Goal: Task Accomplishment & Management: Manage account settings

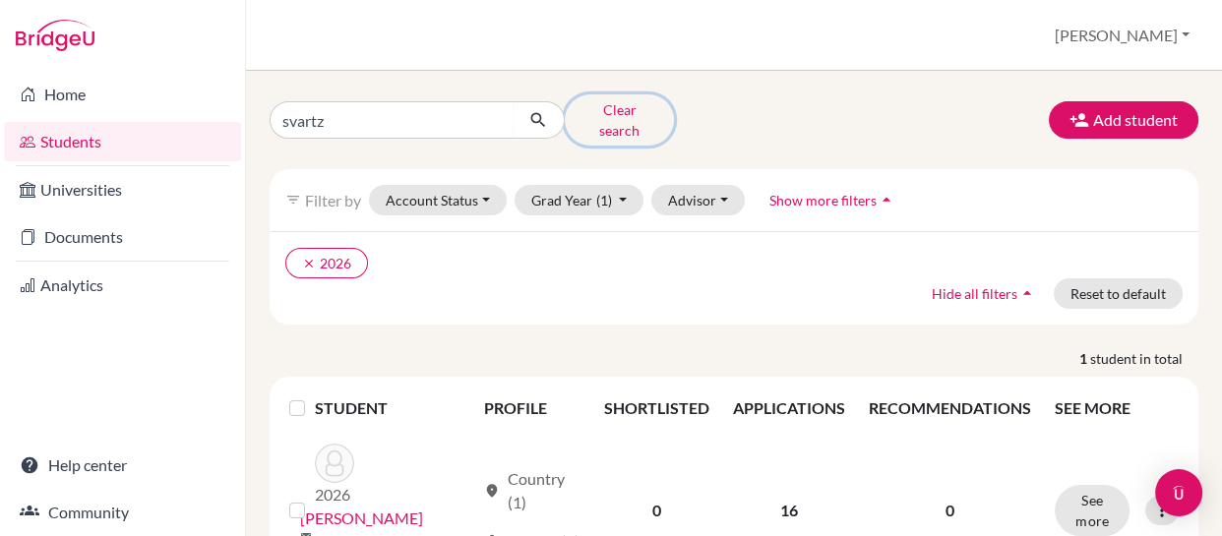
click at [609, 111] on button "Clear search" at bounding box center [619, 119] width 109 height 51
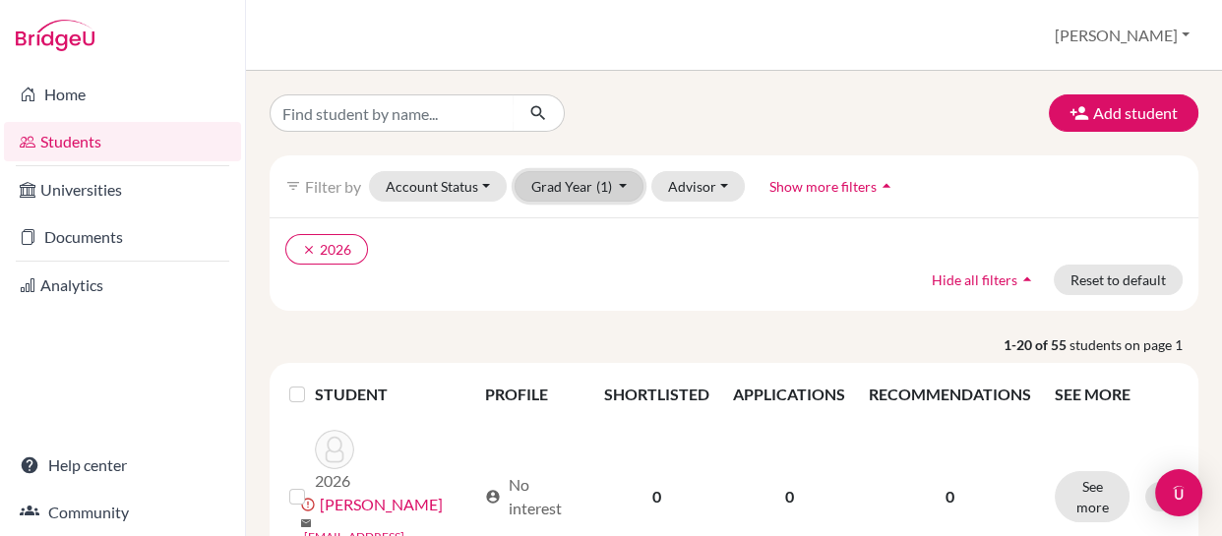
click at [624, 186] on button "Grad Year (1)" at bounding box center [580, 186] width 130 height 31
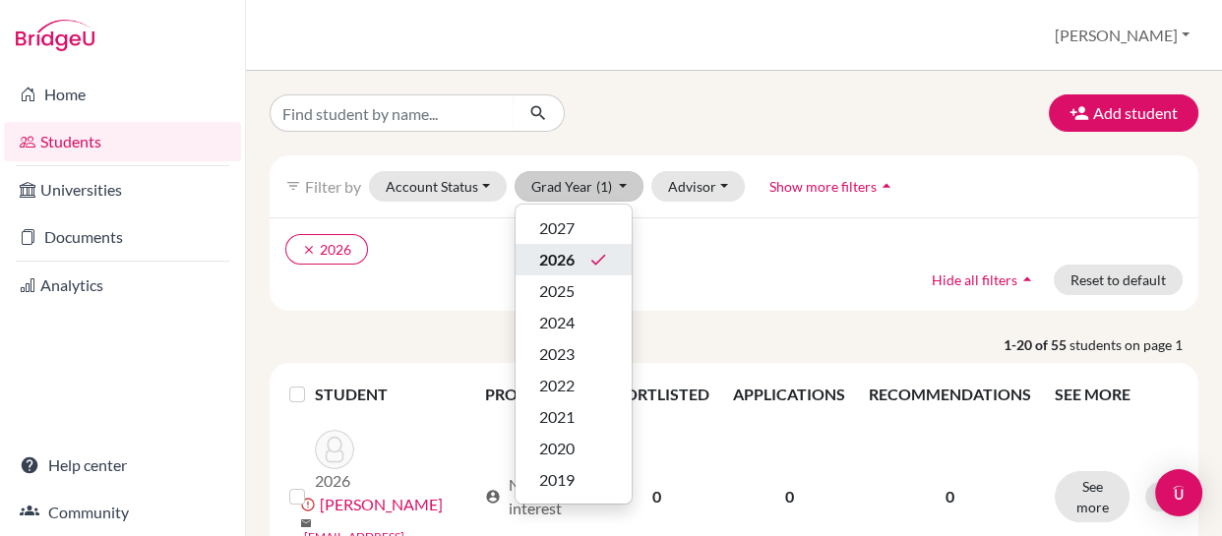
click at [551, 261] on span "2026" at bounding box center [556, 260] width 35 height 24
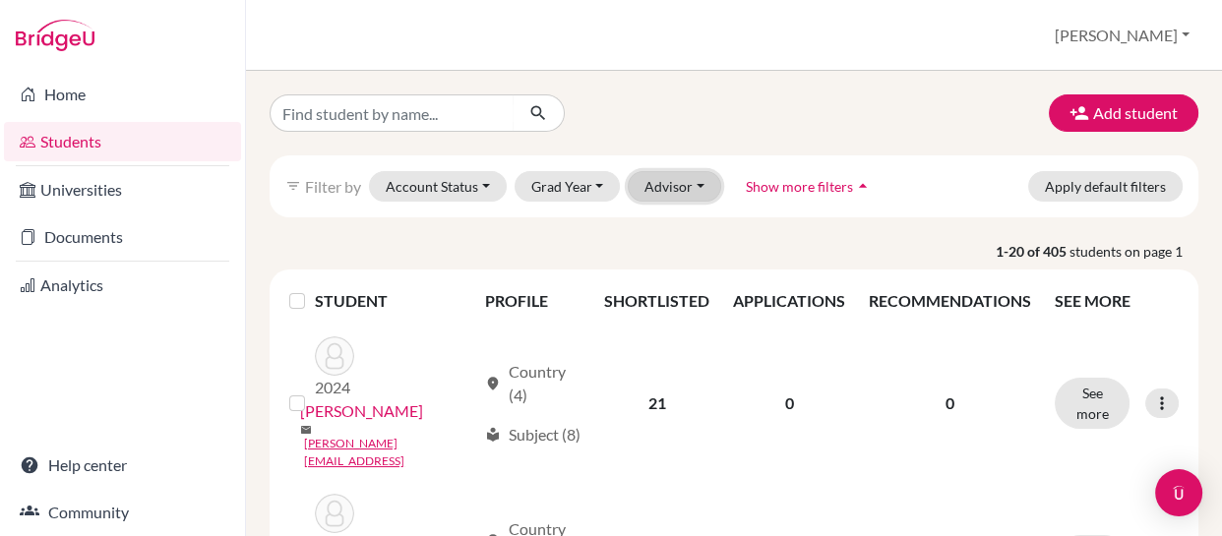
click at [696, 182] on button "Advisor" at bounding box center [674, 186] width 93 height 31
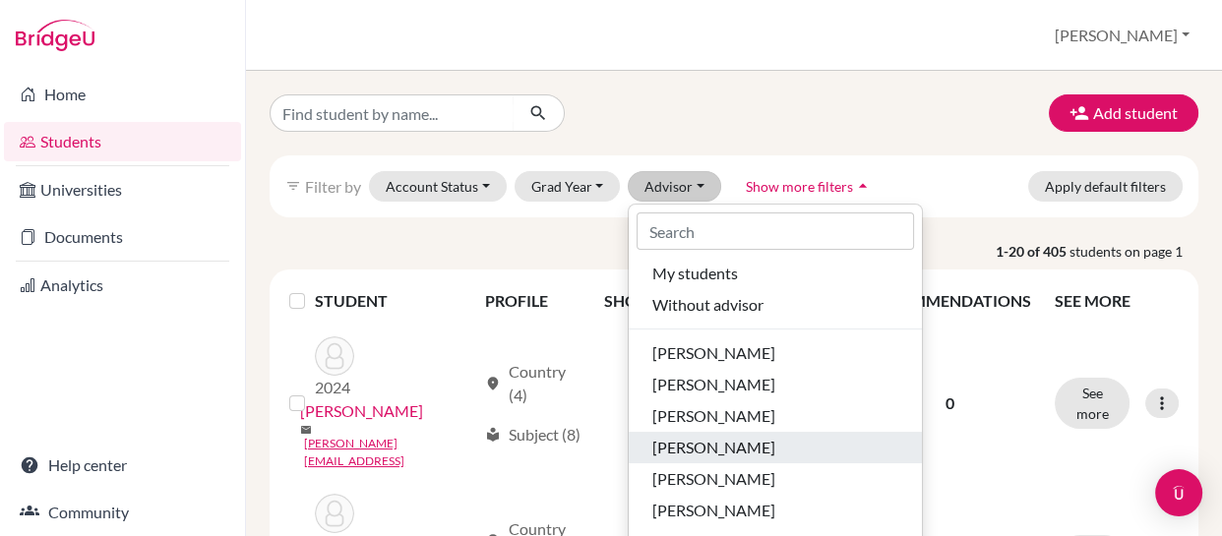
click at [675, 447] on span "[PERSON_NAME]" at bounding box center [713, 448] width 123 height 24
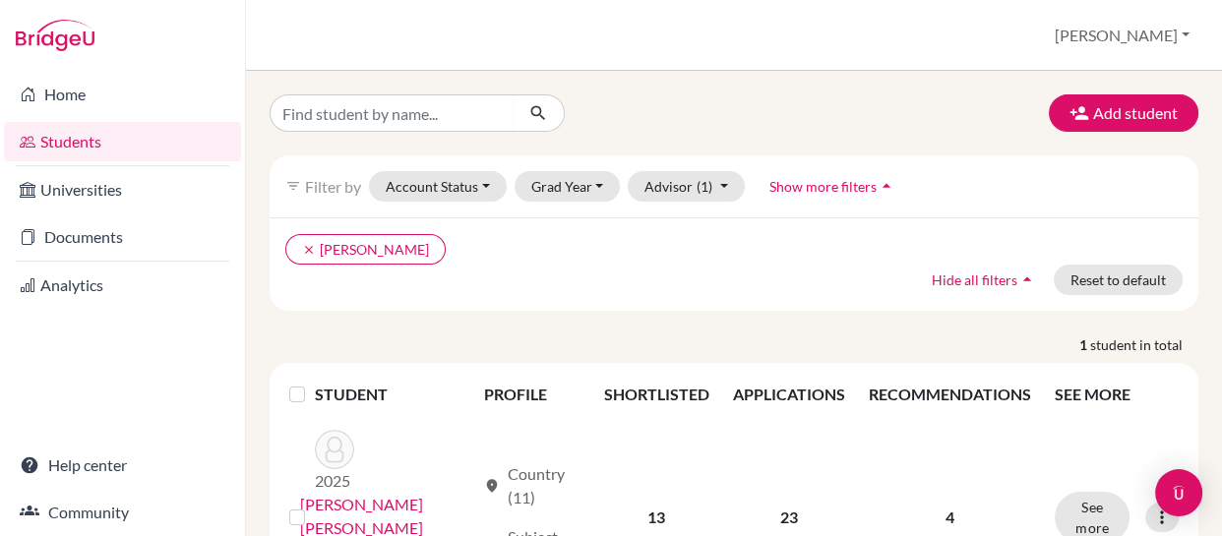
click at [964, 91] on div "Add student filter_list Filter by Account Status Active accounts Archived accou…" at bounding box center [734, 303] width 976 height 465
click at [522, 54] on div "Students overview Jeffrey Profile School Settings Log out" at bounding box center [734, 35] width 976 height 71
click at [454, 112] on input "Find student by name..." at bounding box center [392, 112] width 244 height 37
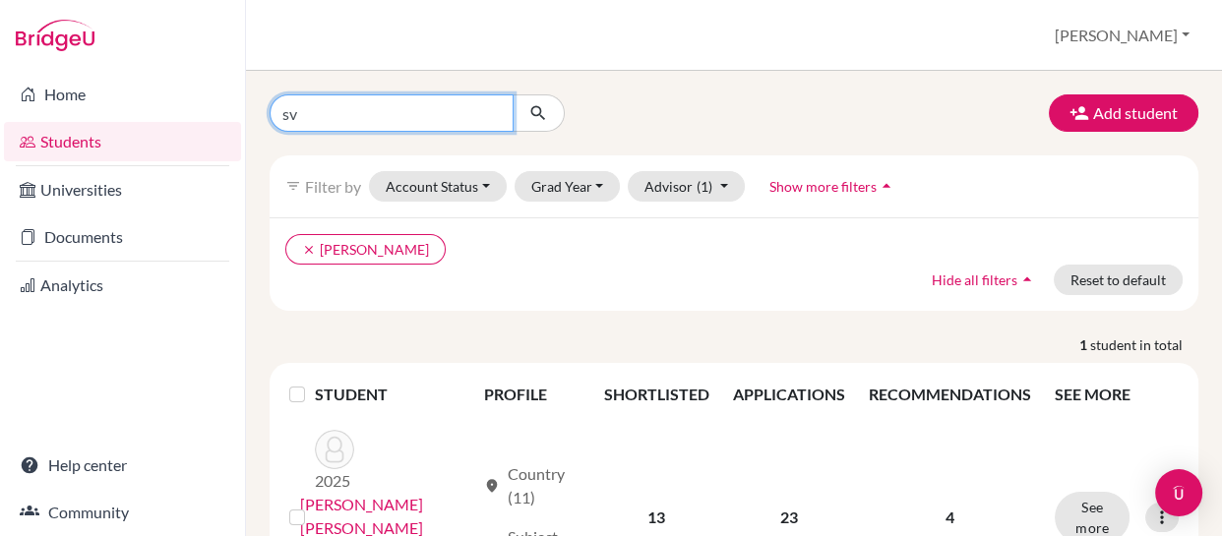
type input "svartz"
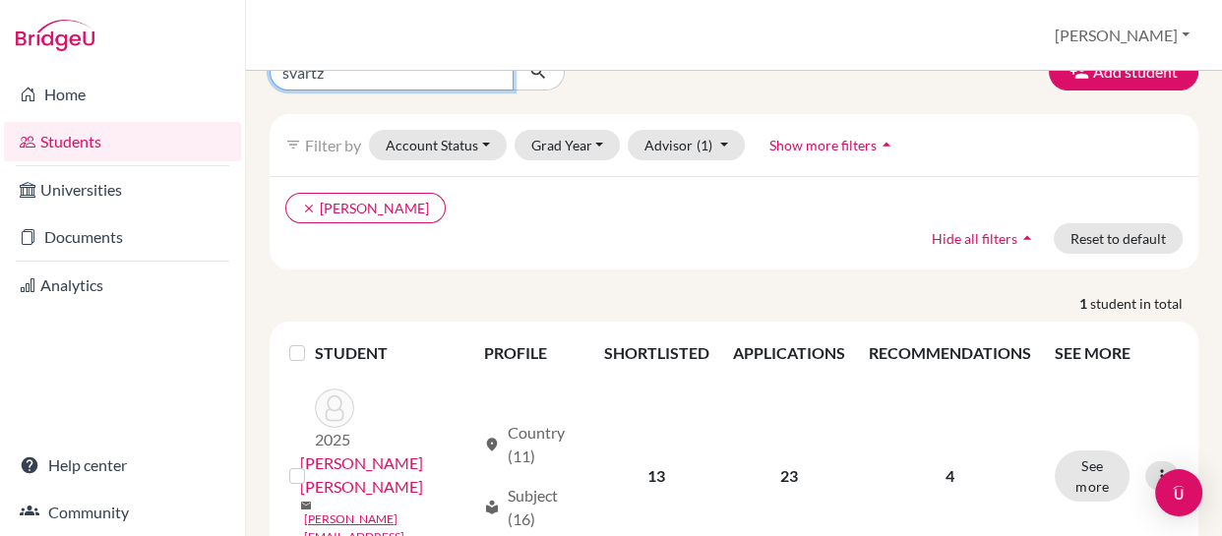
scroll to position [88, 0]
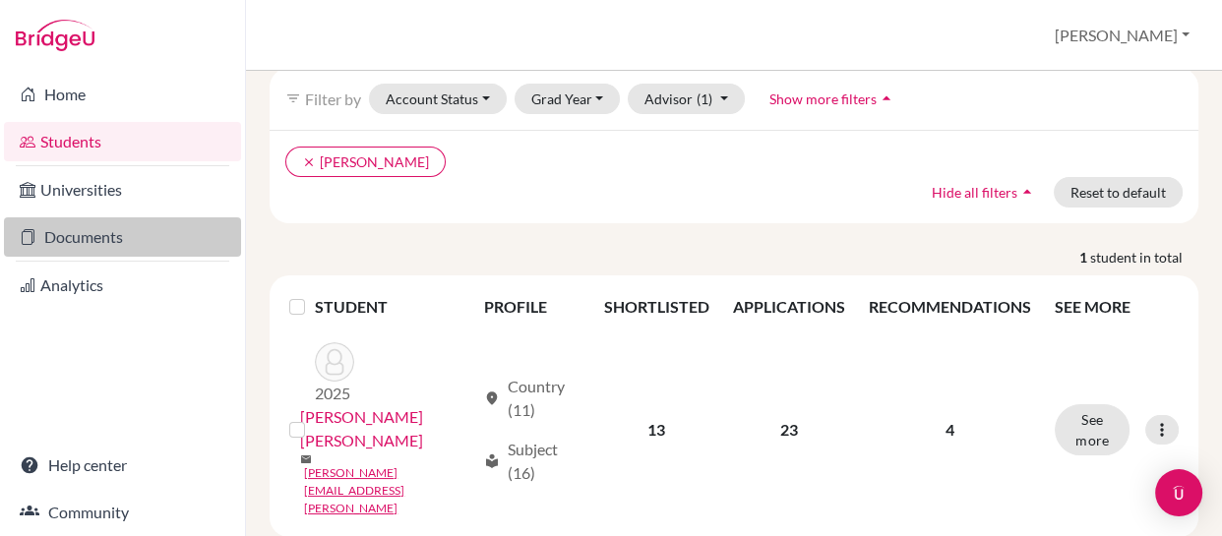
click at [60, 232] on link "Documents" at bounding box center [122, 236] width 237 height 39
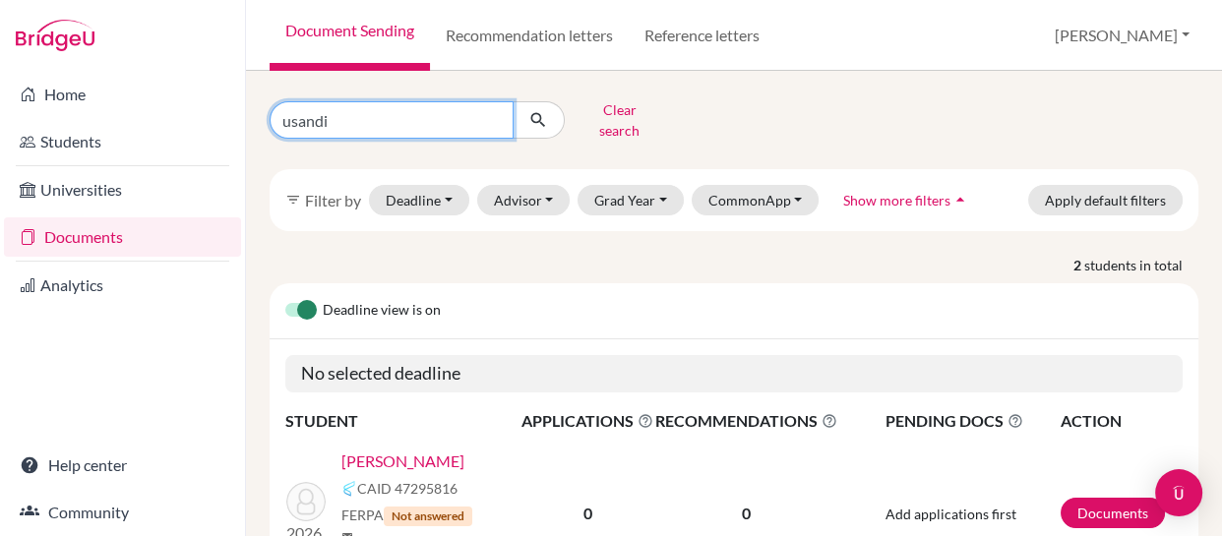
click at [367, 114] on input "usandi" at bounding box center [392, 119] width 244 height 37
type input "u"
type input "svarts"
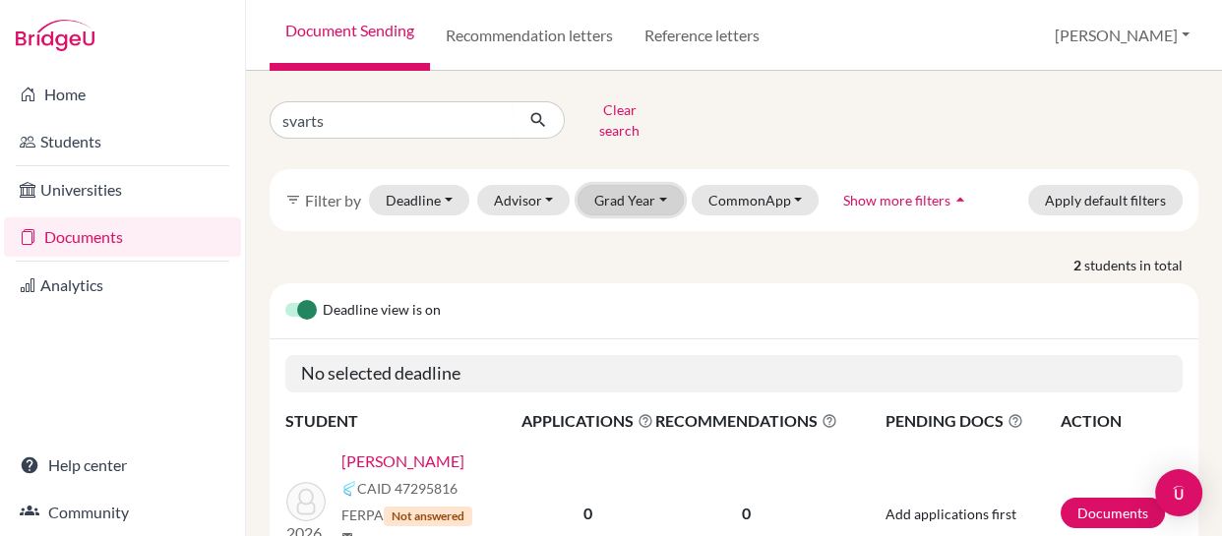
click at [652, 190] on button "Grad Year" at bounding box center [631, 200] width 106 height 31
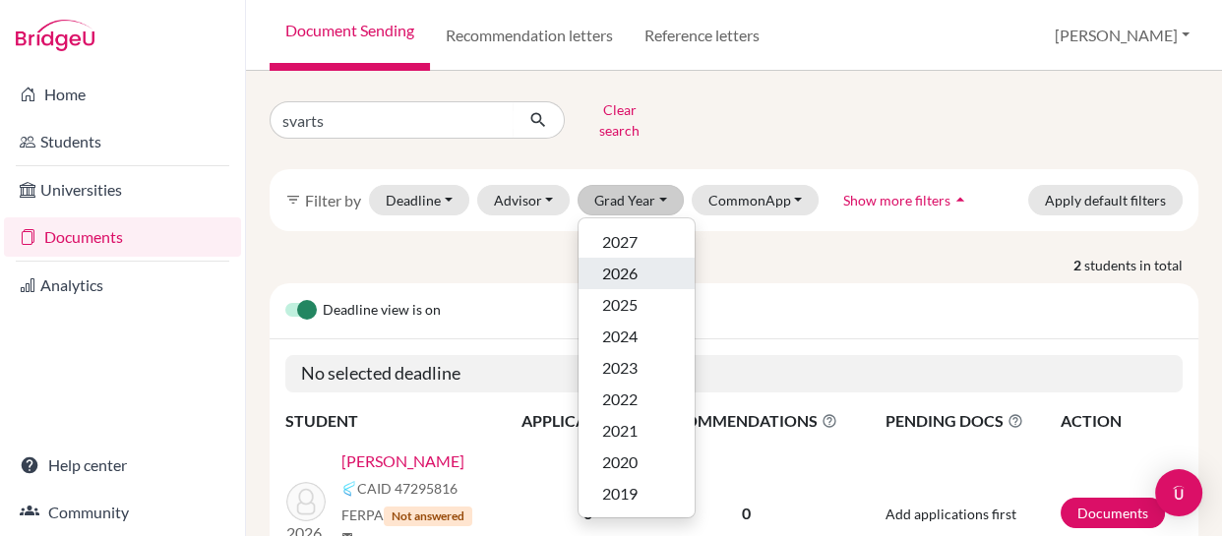
click at [605, 262] on span "2026" at bounding box center [619, 274] width 35 height 24
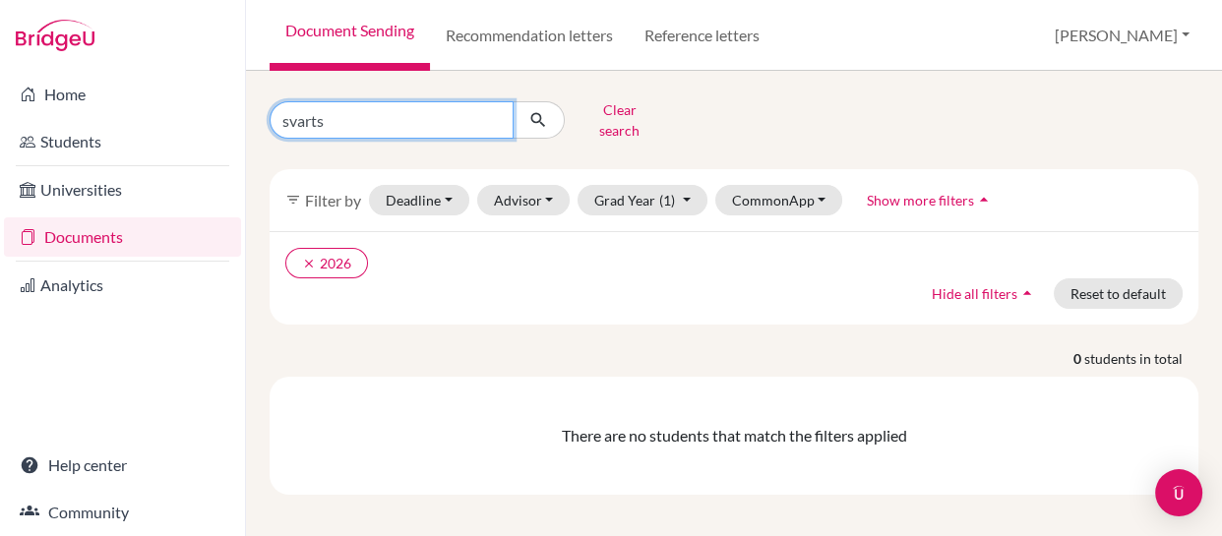
click at [430, 111] on input "svarts" at bounding box center [392, 119] width 244 height 37
type input "svart"
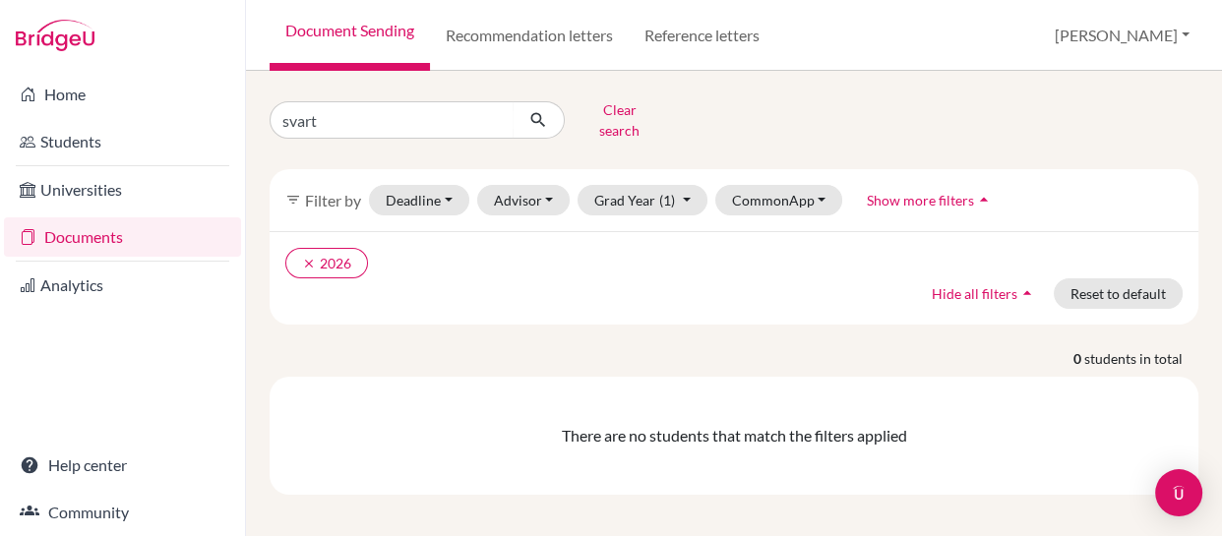
click at [79, 238] on link "Documents" at bounding box center [122, 236] width 237 height 39
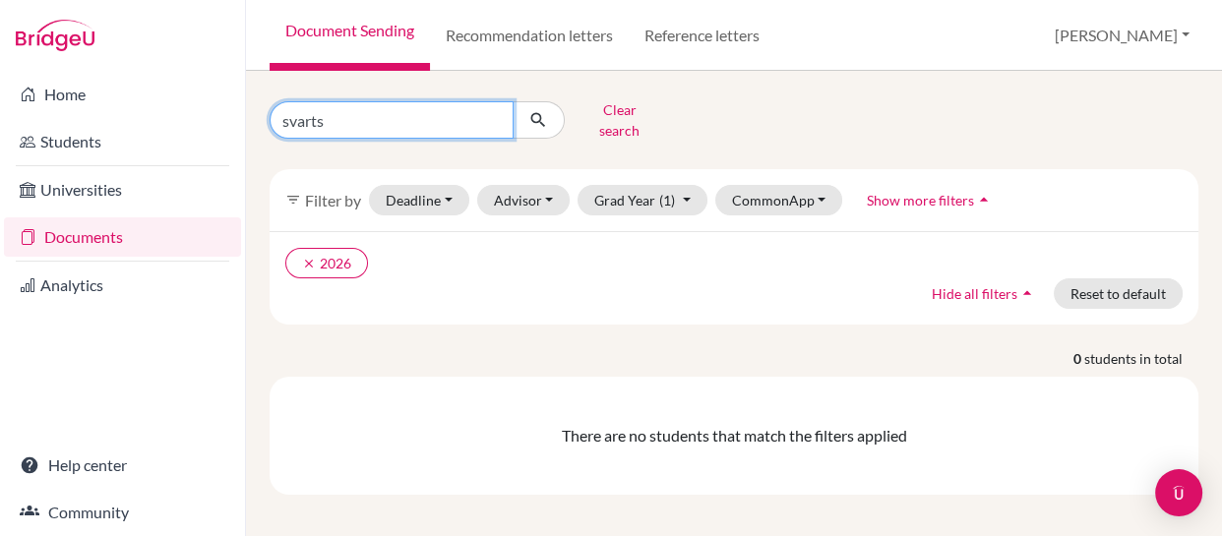
click at [384, 107] on input "svarts" at bounding box center [392, 119] width 244 height 37
type input "svartz"
click button "submit" at bounding box center [539, 119] width 52 height 37
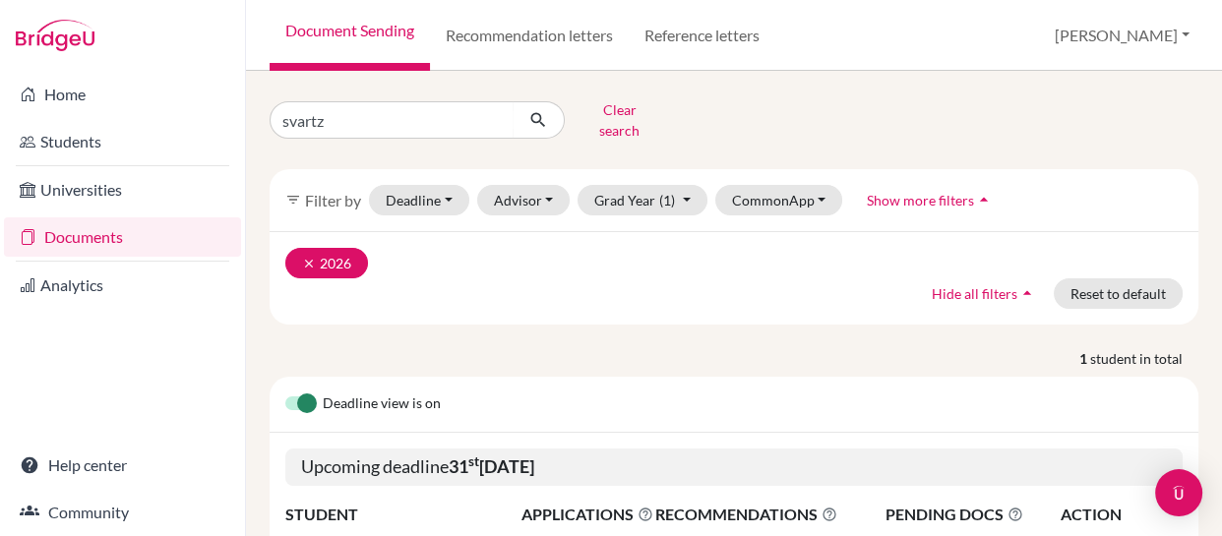
scroll to position [184, 0]
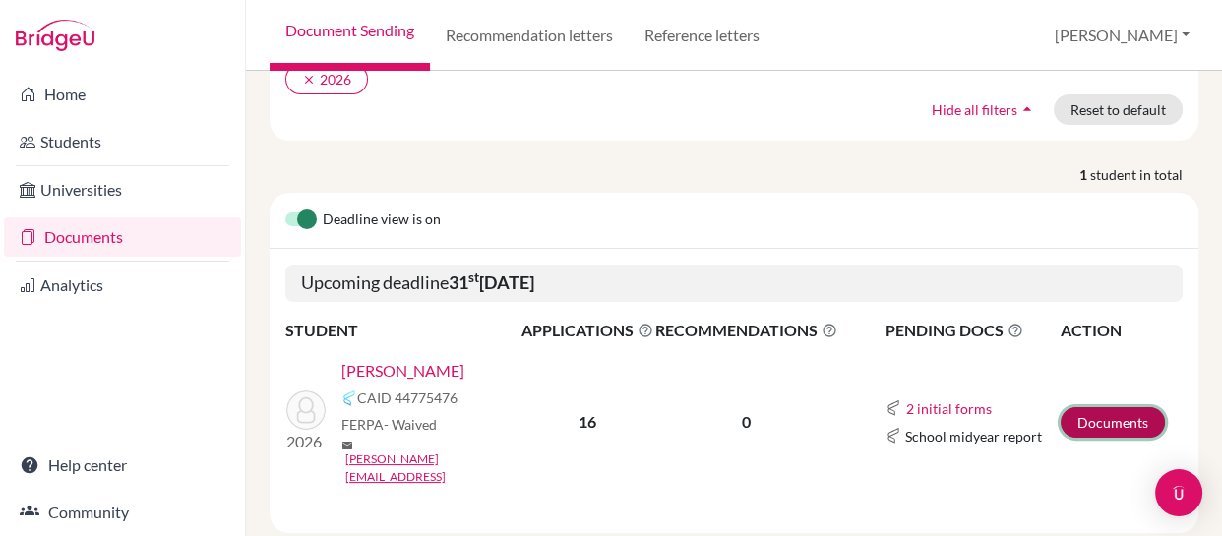
click at [1080, 407] on link "Documents" at bounding box center [1113, 422] width 104 height 31
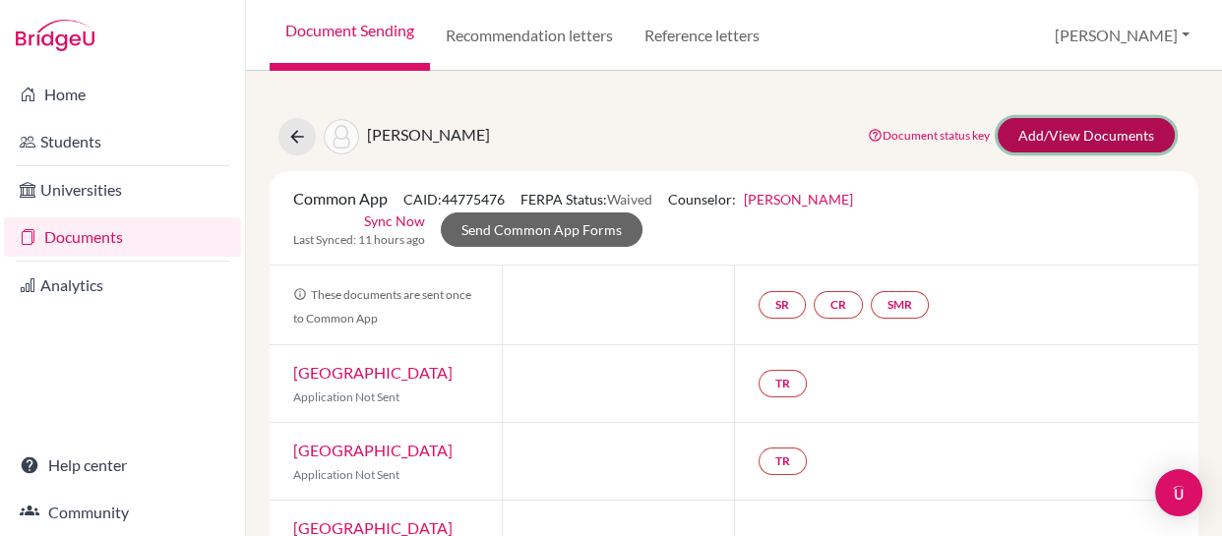
click at [1043, 133] on link "Add/View Documents" at bounding box center [1086, 135] width 177 height 34
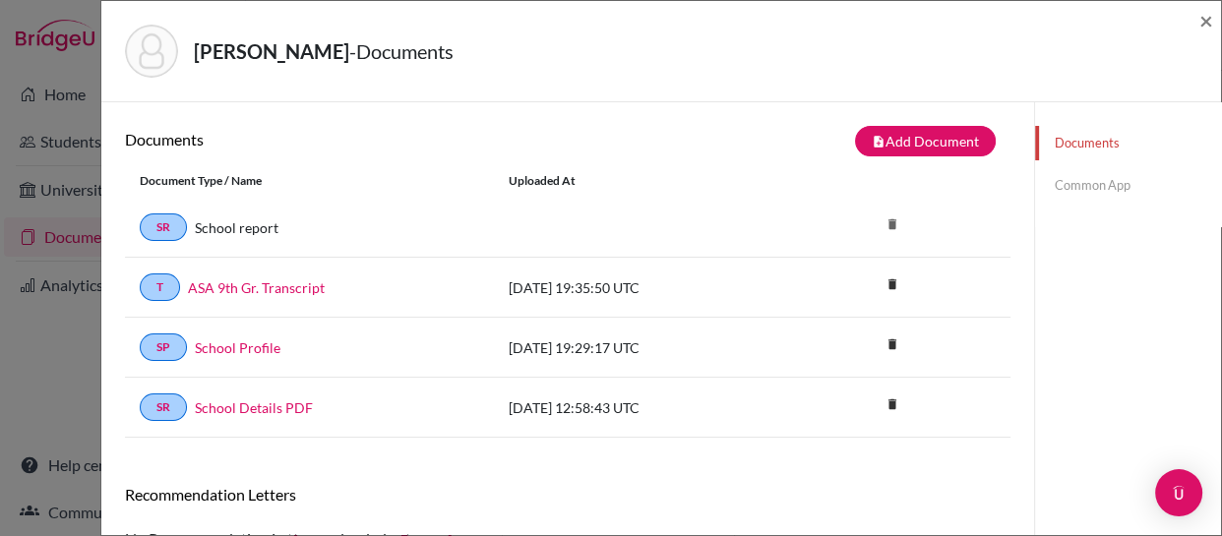
click at [1065, 187] on link "Common App" at bounding box center [1128, 185] width 186 height 34
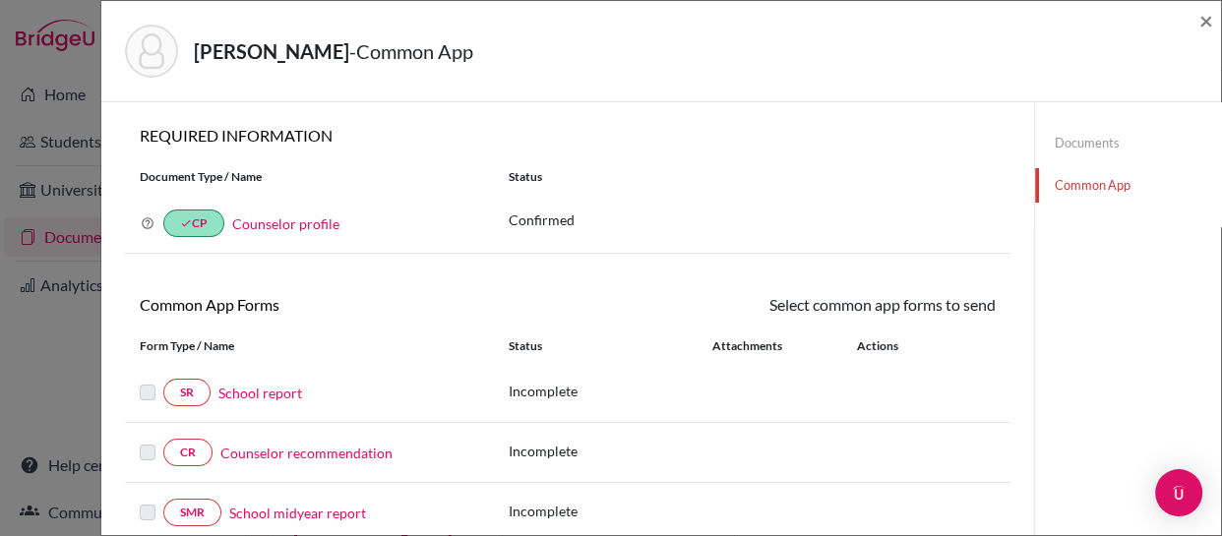
click at [1069, 135] on link "Documents" at bounding box center [1128, 143] width 186 height 34
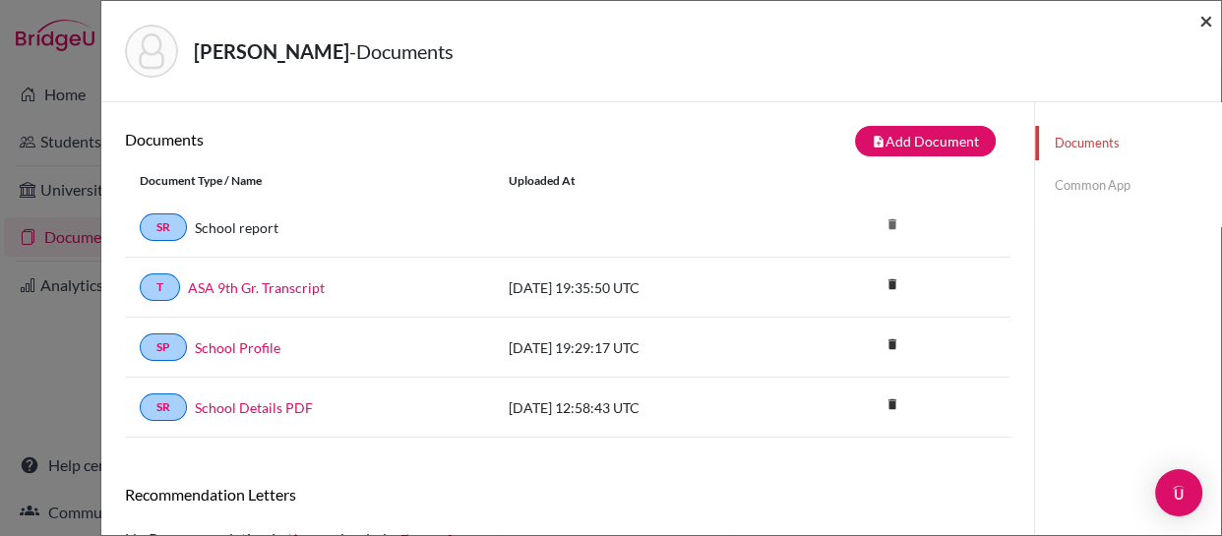
click at [1209, 15] on span "×" at bounding box center [1207, 20] width 14 height 29
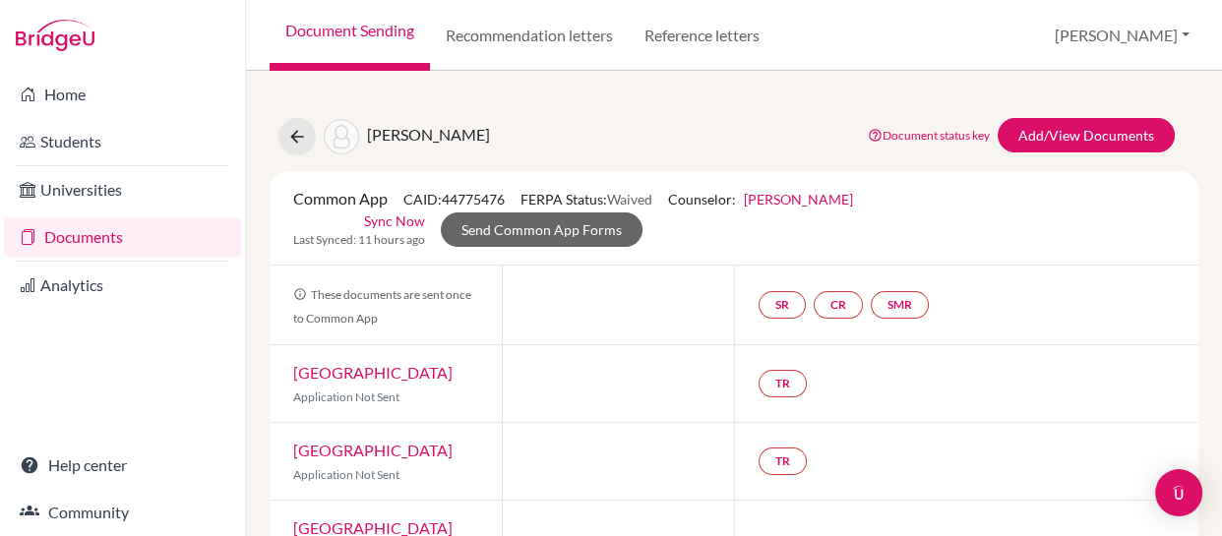
click at [66, 239] on link "Documents" at bounding box center [122, 236] width 237 height 39
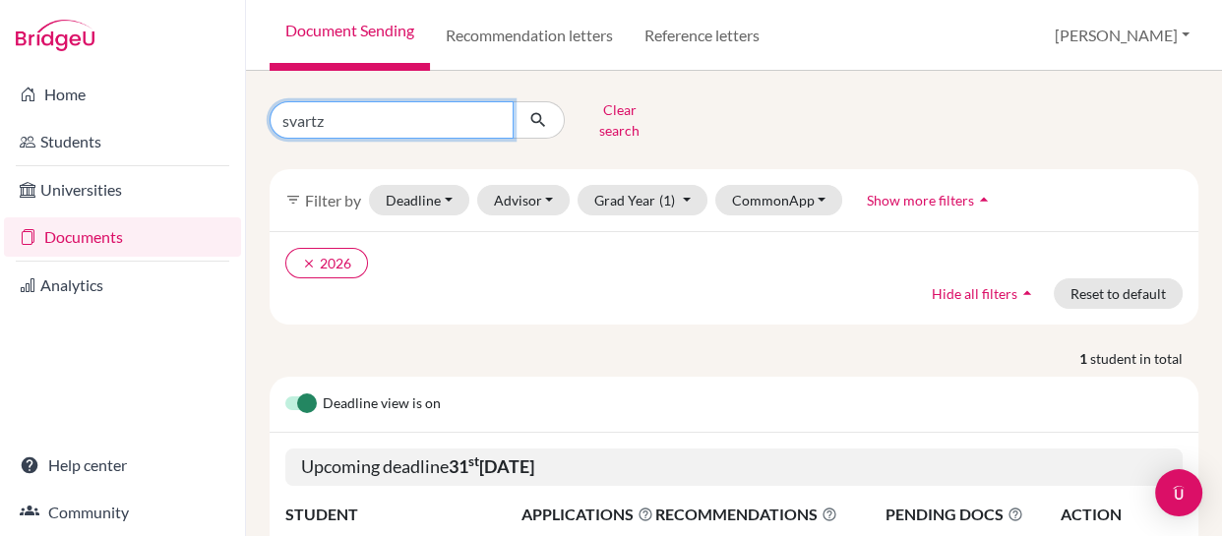
click at [445, 110] on input "svartz" at bounding box center [392, 119] width 244 height 37
type input "s"
click at [445, 110] on input "Find student by name..." at bounding box center [392, 119] width 244 height 37
type input "[PERSON_NAME]"
click button "submit" at bounding box center [539, 119] width 52 height 37
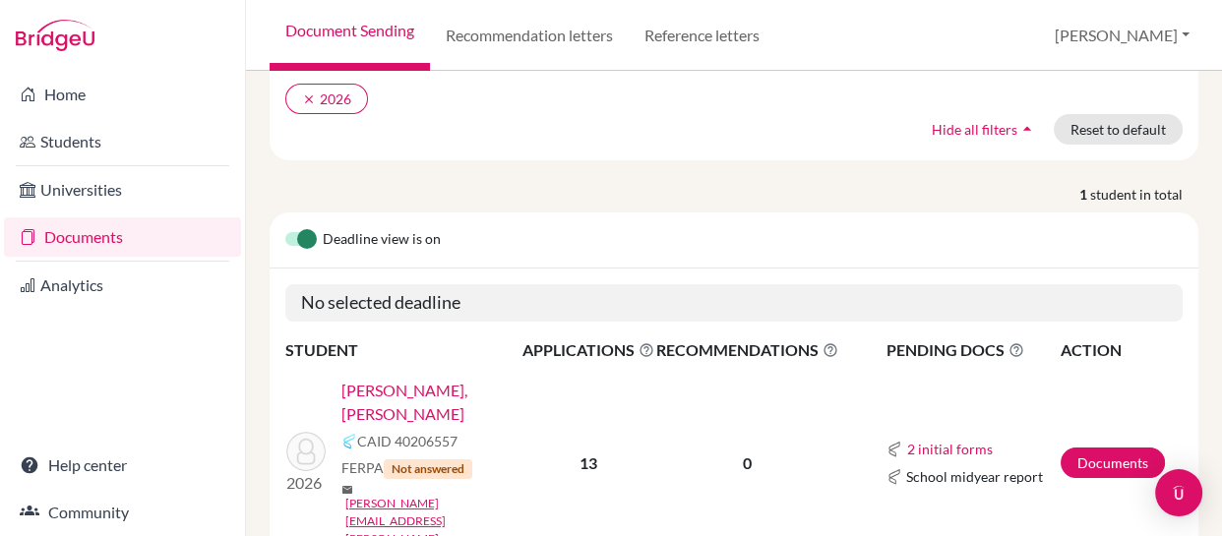
scroll to position [184, 0]
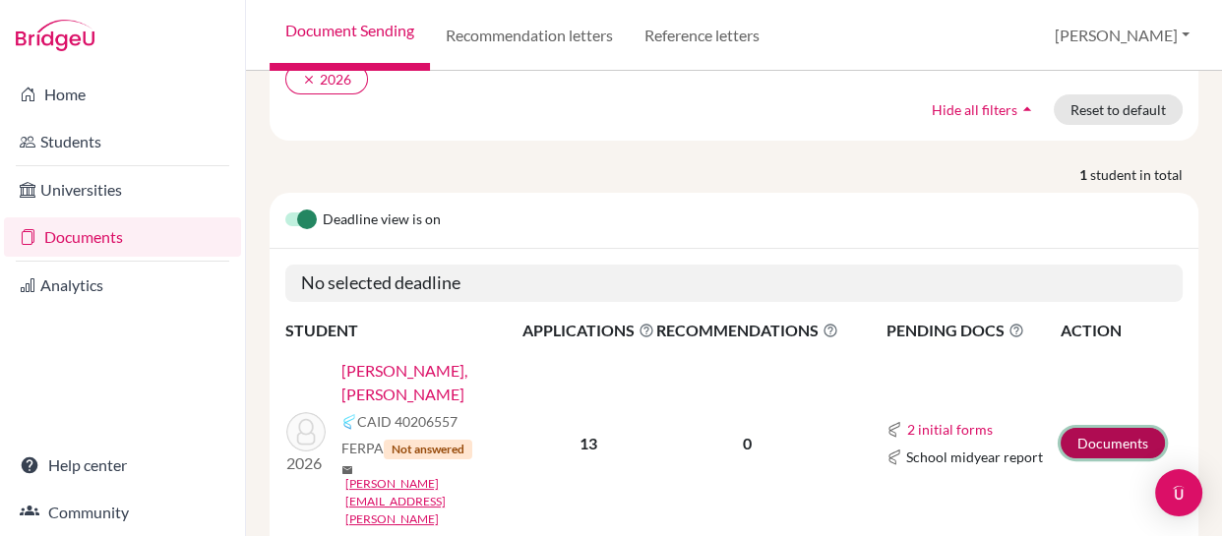
click at [1089, 428] on link "Documents" at bounding box center [1113, 443] width 104 height 31
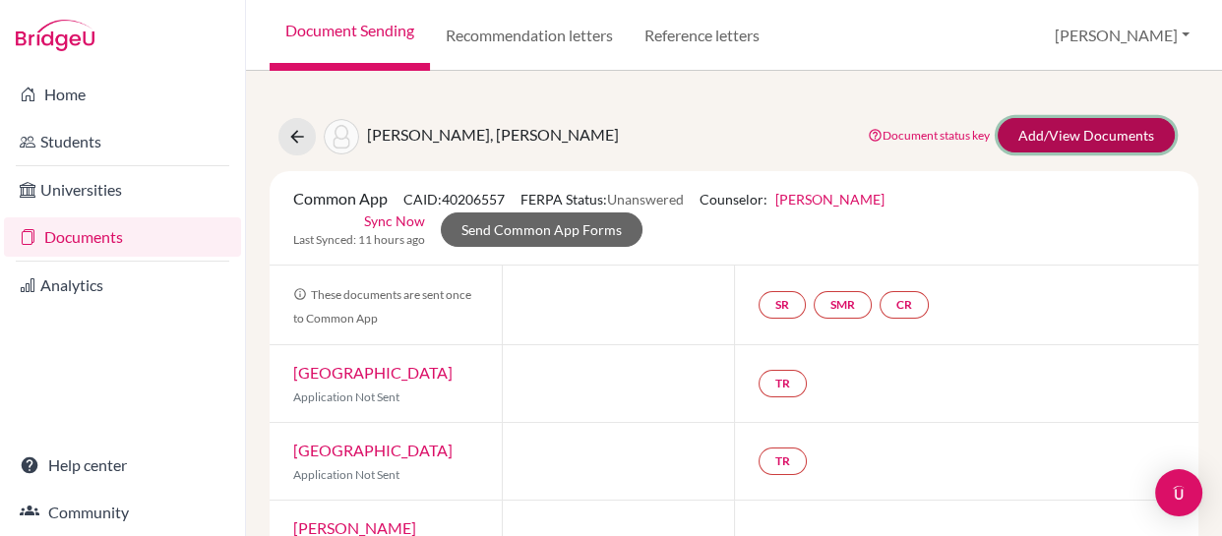
click at [1071, 128] on link "Add/View Documents" at bounding box center [1086, 135] width 177 height 34
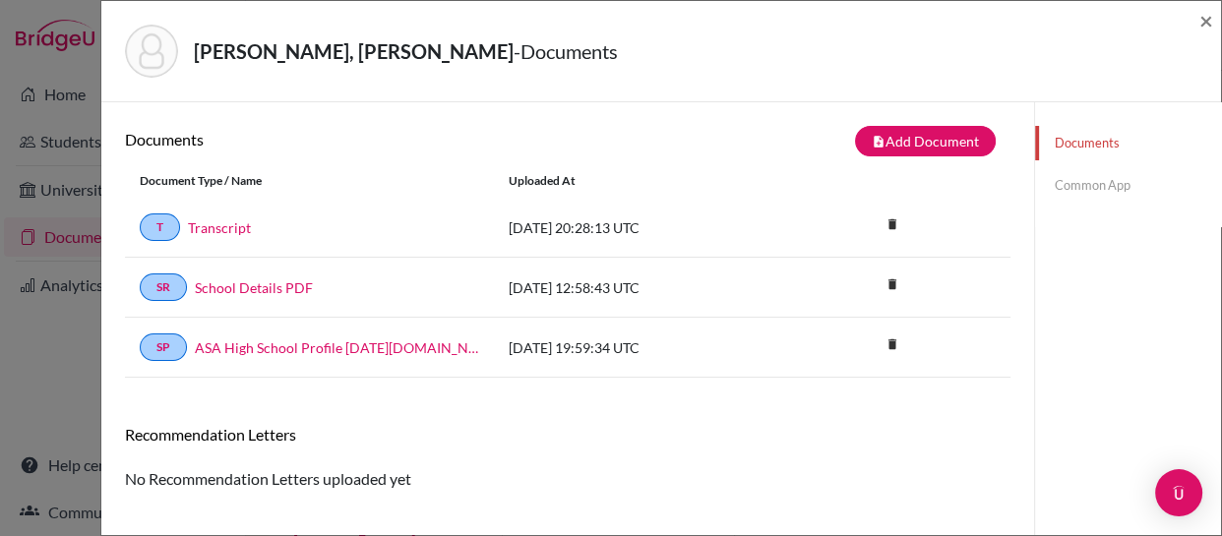
click at [1071, 188] on link "Common App" at bounding box center [1128, 185] width 186 height 34
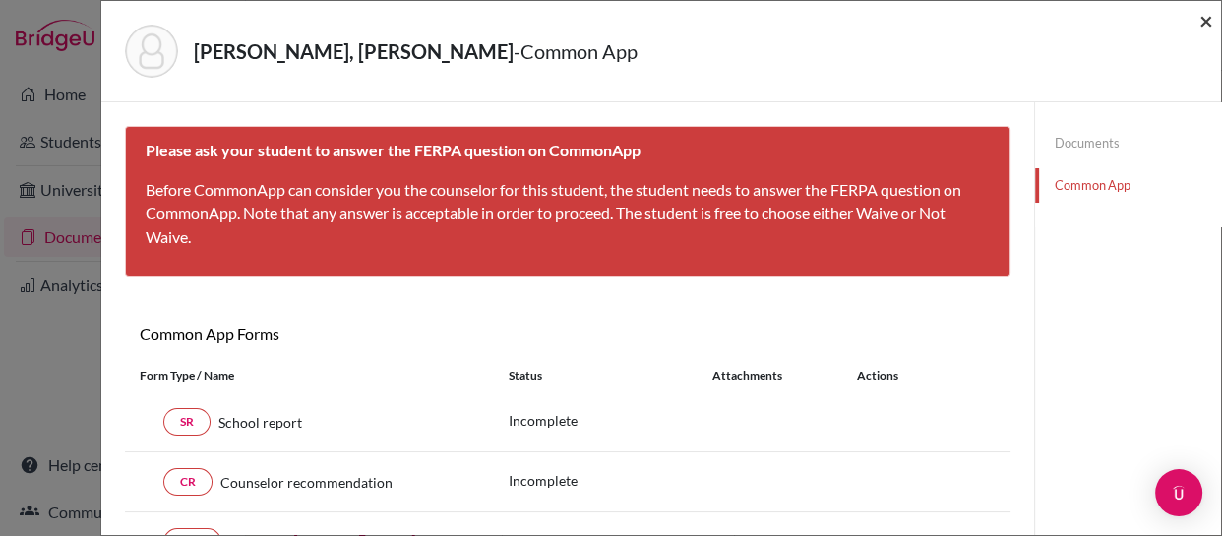
click at [1207, 19] on span "×" at bounding box center [1207, 20] width 14 height 29
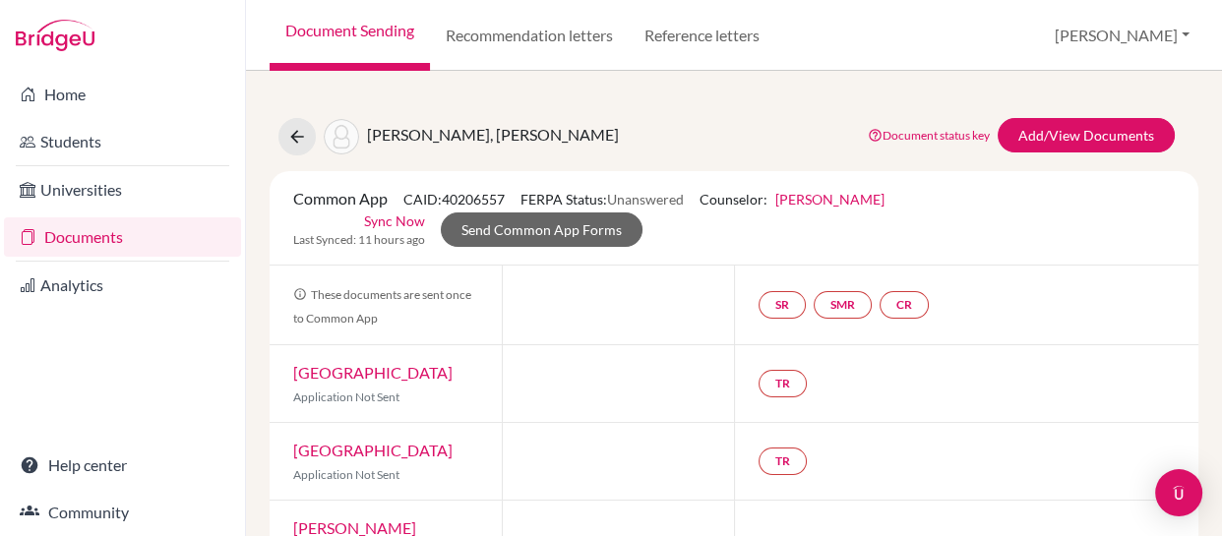
click at [98, 233] on link "Documents" at bounding box center [122, 236] width 237 height 39
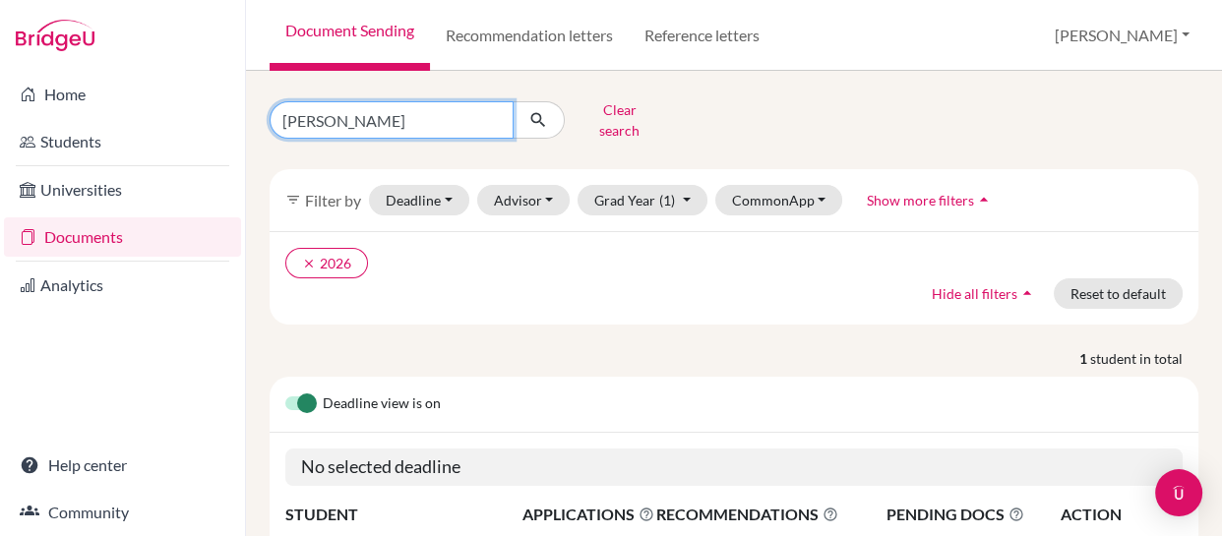
click at [462, 115] on input "[PERSON_NAME]" at bounding box center [392, 119] width 244 height 37
type input "l"
type input "quintas"
click button "submit" at bounding box center [539, 119] width 52 height 37
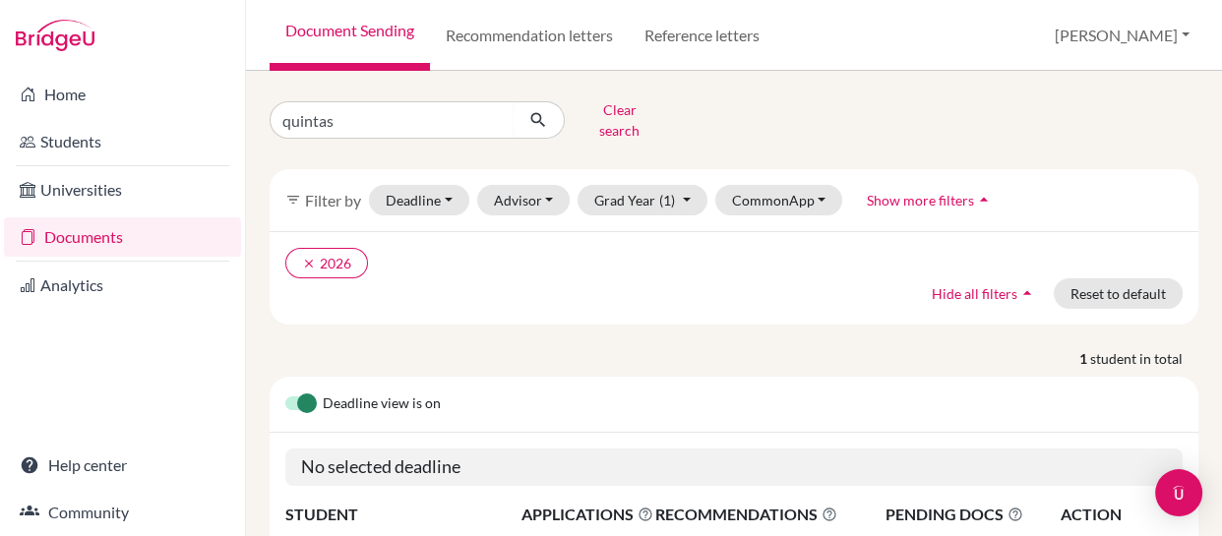
scroll to position [149, 0]
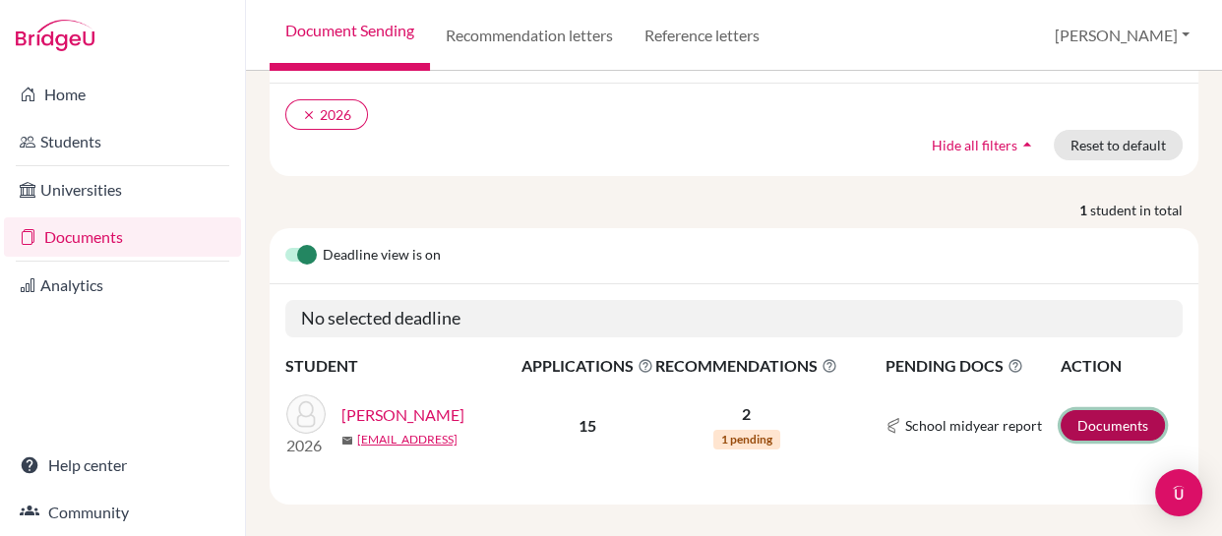
click at [1086, 412] on link "Documents" at bounding box center [1113, 425] width 104 height 31
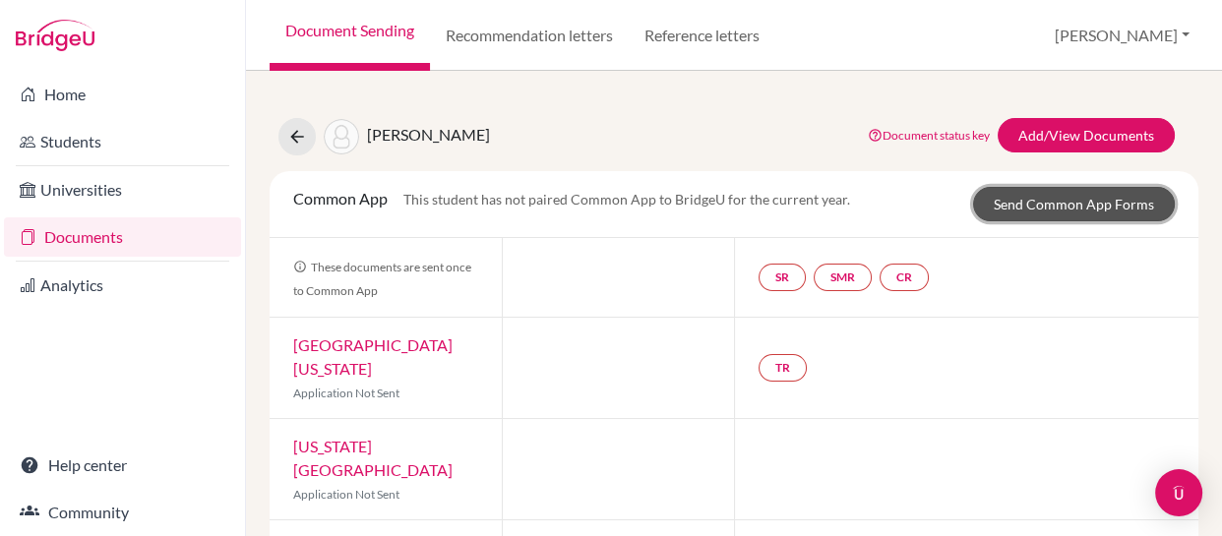
click at [1034, 199] on link "Send Common App Forms" at bounding box center [1074, 204] width 202 height 34
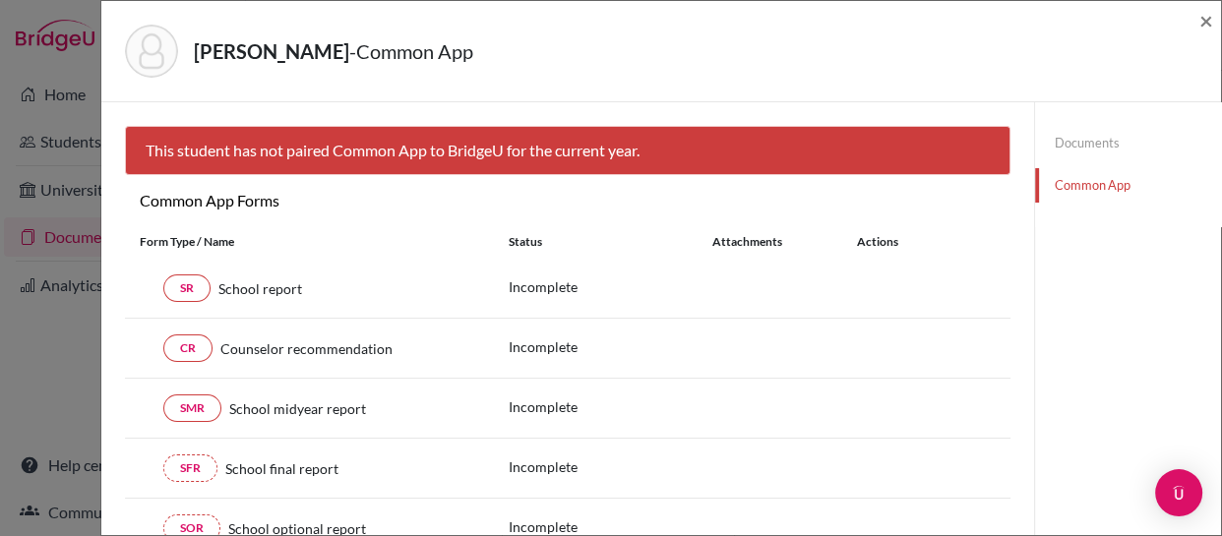
click at [1062, 135] on link "Documents" at bounding box center [1128, 143] width 186 height 34
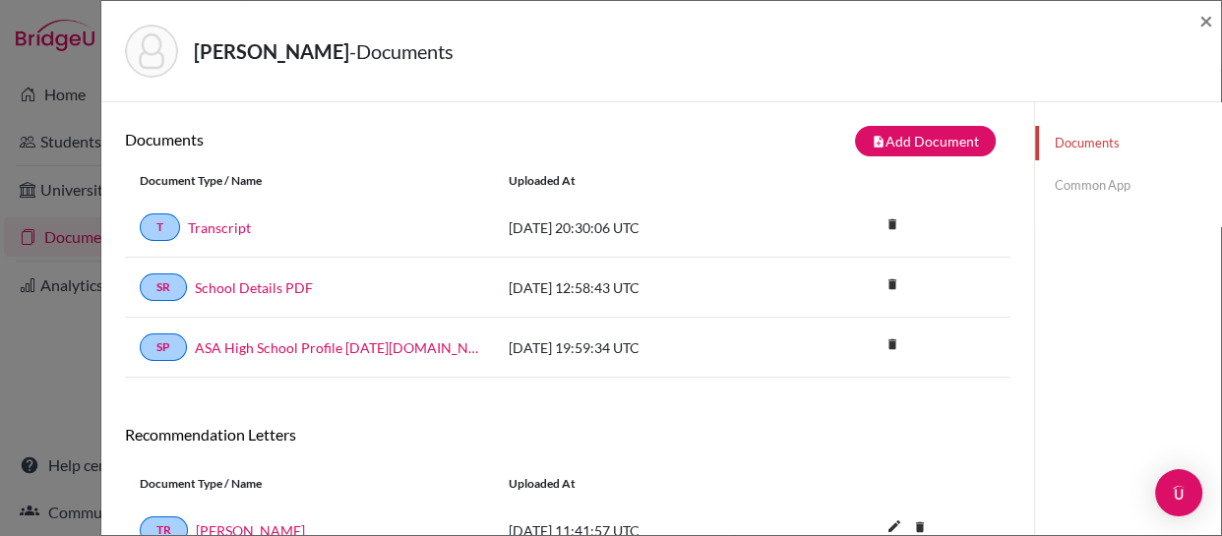
click at [1064, 183] on link "Common App" at bounding box center [1128, 185] width 186 height 34
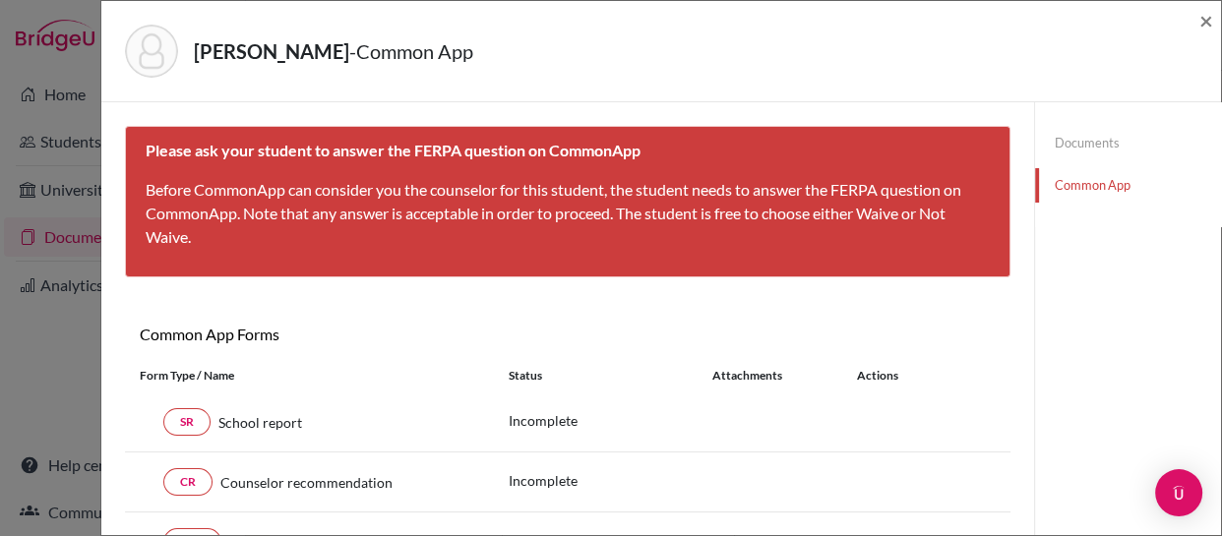
click at [1076, 145] on link "Documents" at bounding box center [1128, 143] width 186 height 34
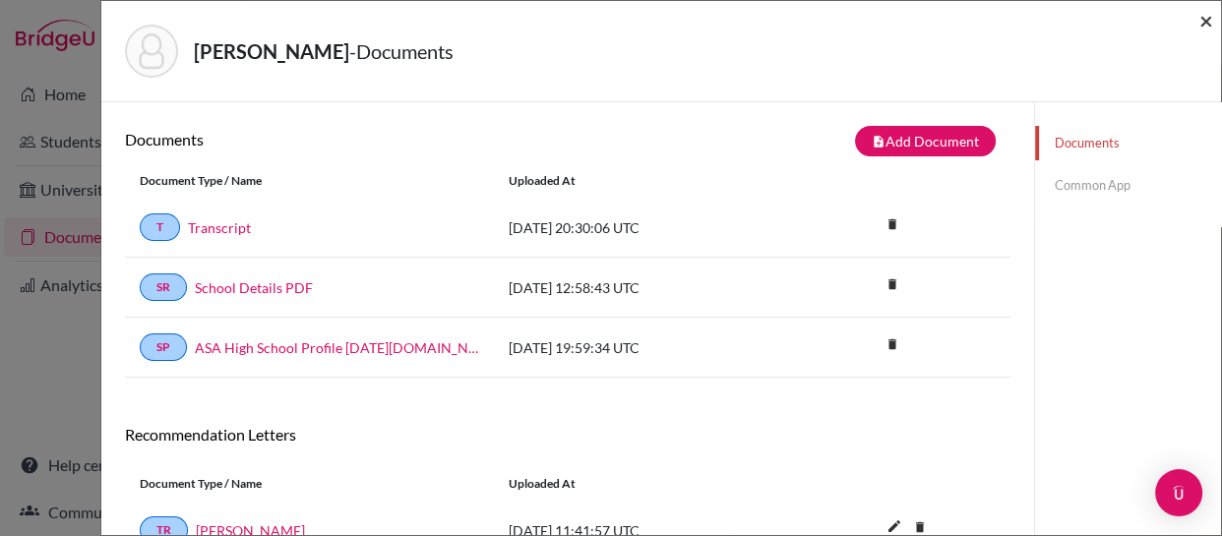
click at [1209, 18] on span "×" at bounding box center [1207, 20] width 14 height 29
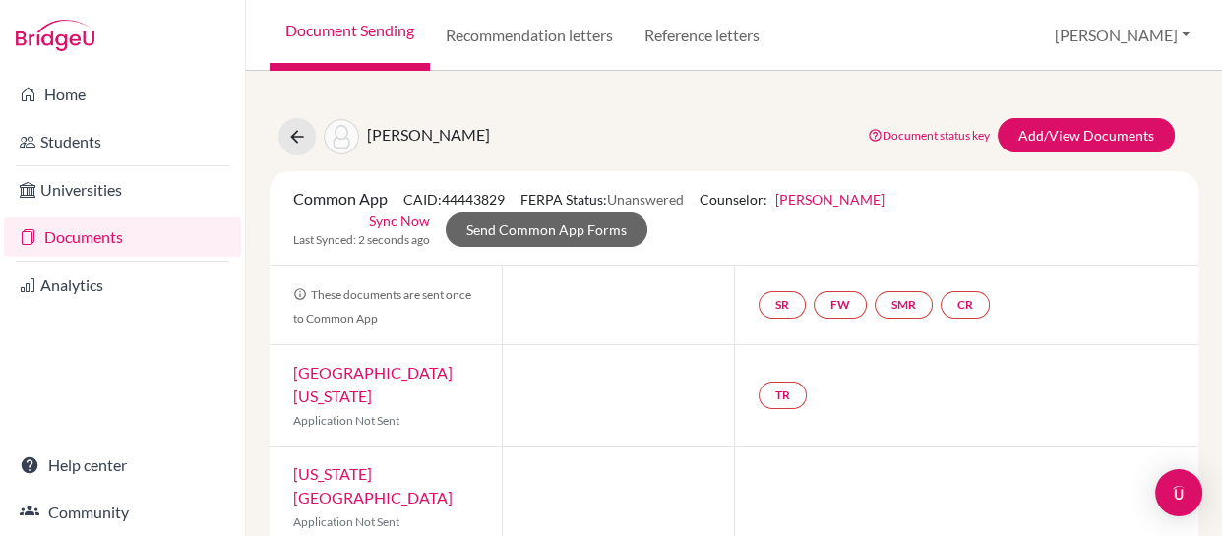
click at [86, 241] on link "Documents" at bounding box center [122, 236] width 237 height 39
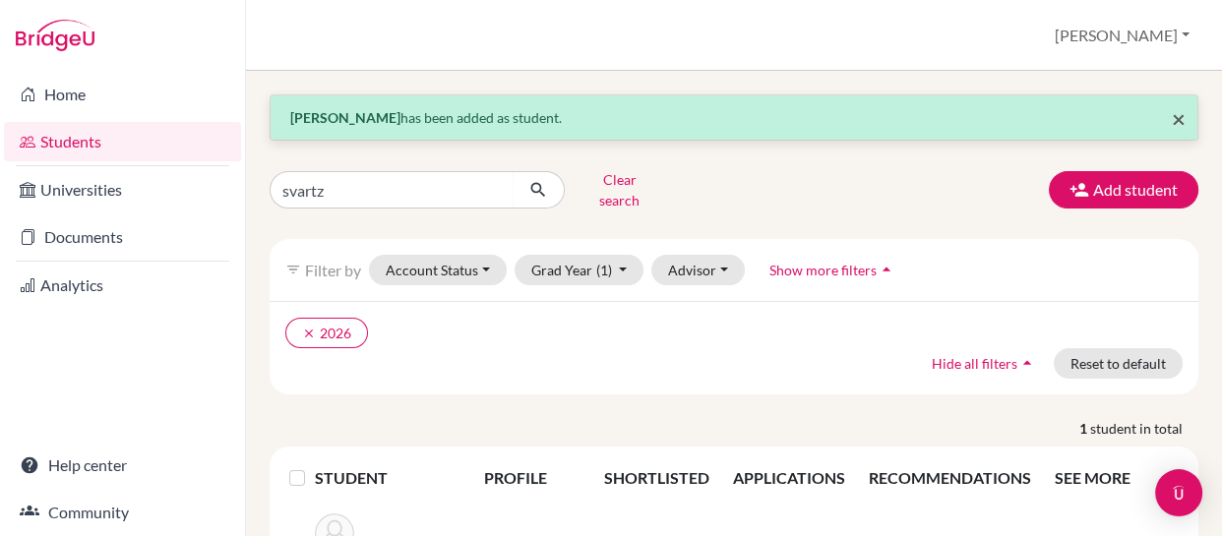
click at [1172, 112] on span "×" at bounding box center [1179, 118] width 14 height 29
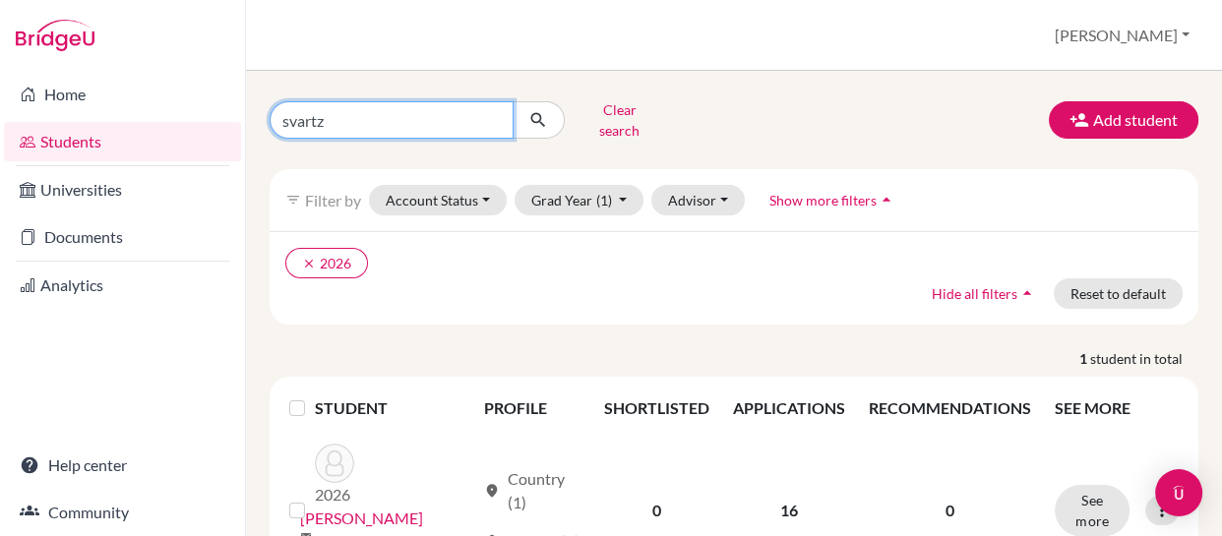
click at [344, 115] on input "svartz" at bounding box center [392, 119] width 244 height 37
type input "s"
type input "diaz"
click button "submit" at bounding box center [539, 119] width 52 height 37
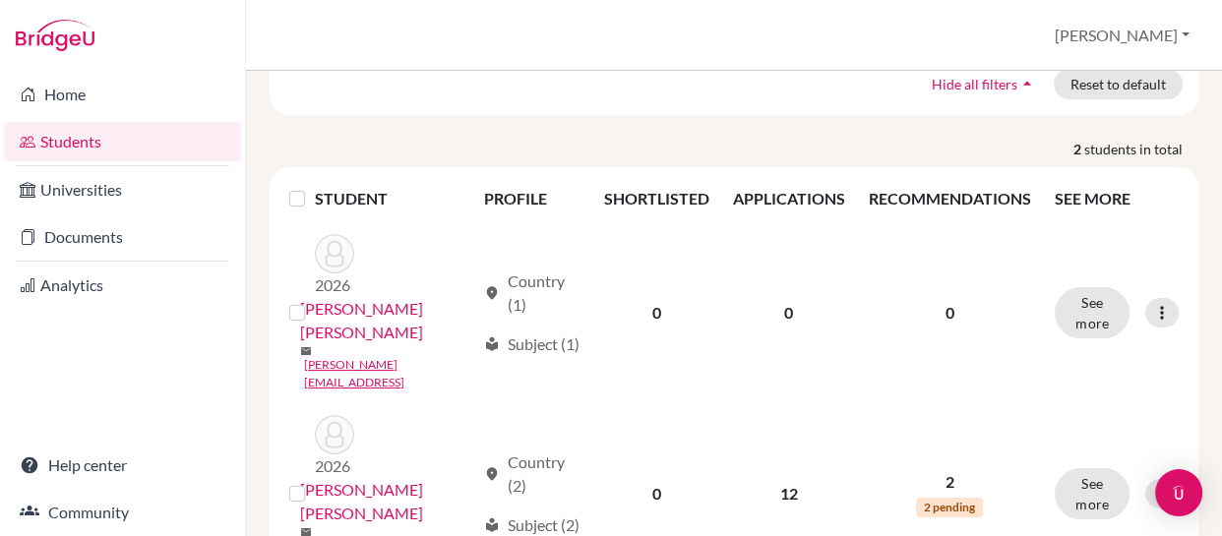
scroll to position [210, 0]
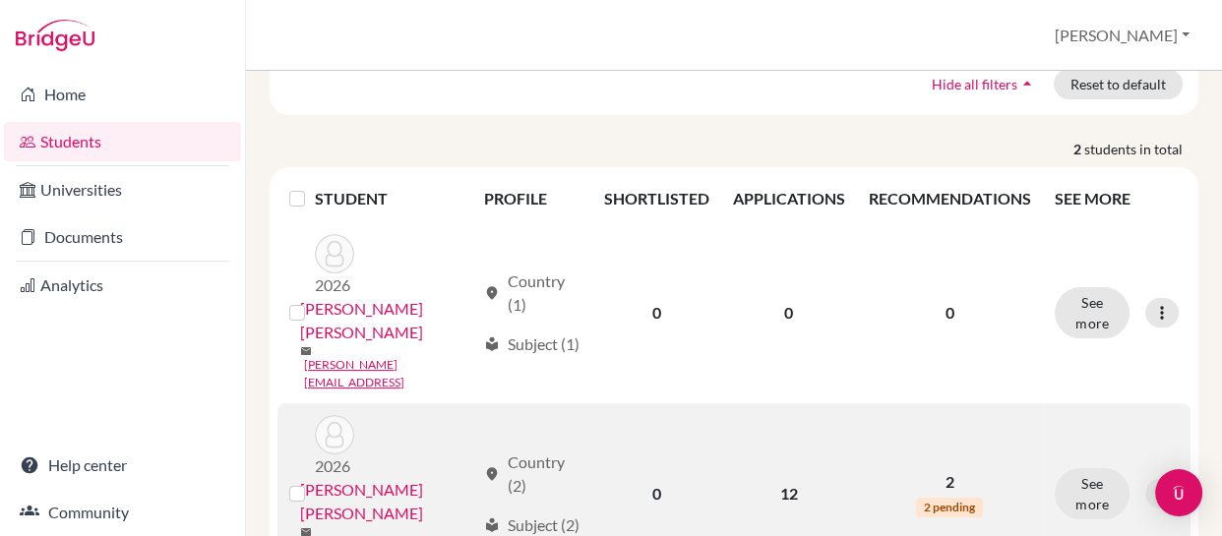
click at [429, 478] on link "[PERSON_NAME] [PERSON_NAME]" at bounding box center [387, 501] width 175 height 47
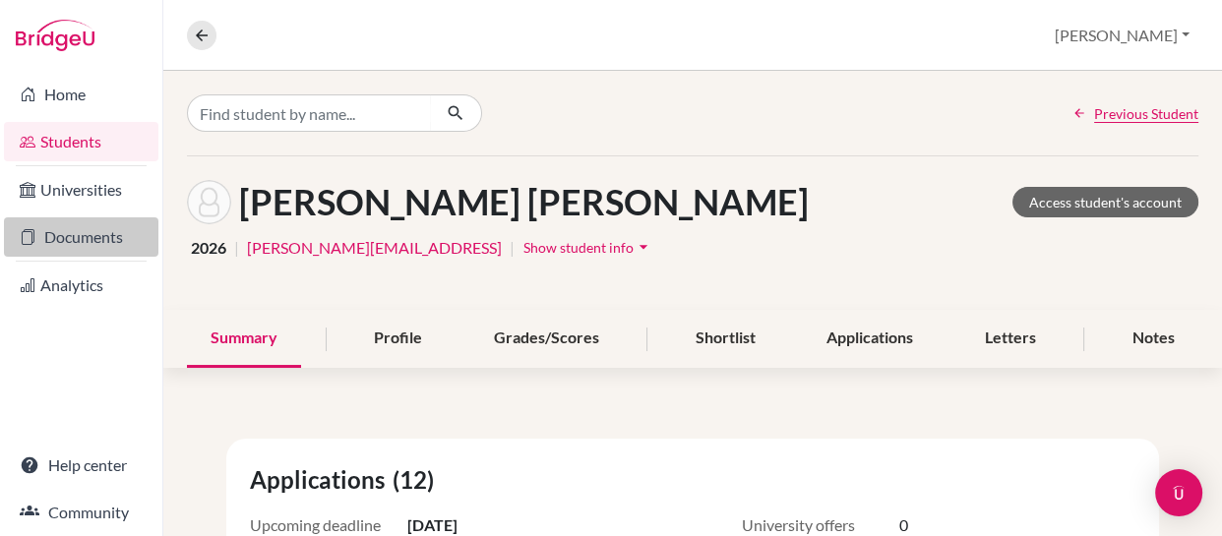
click at [70, 234] on link "Documents" at bounding box center [81, 236] width 155 height 39
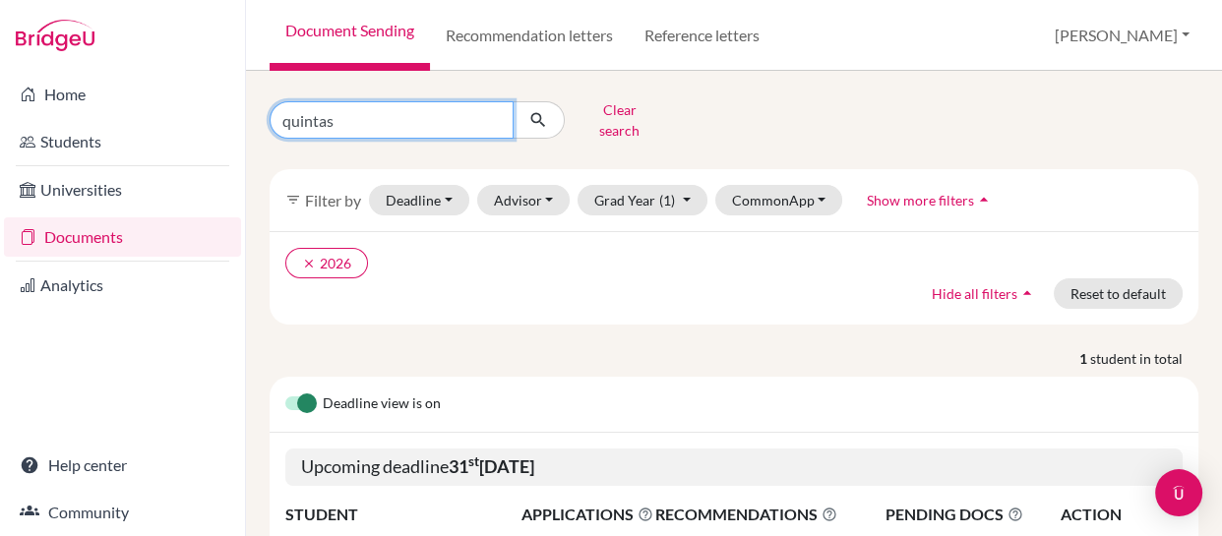
click at [393, 108] on input "quintas" at bounding box center [392, 119] width 244 height 37
click at [493, 107] on input "quintas" at bounding box center [392, 119] width 244 height 37
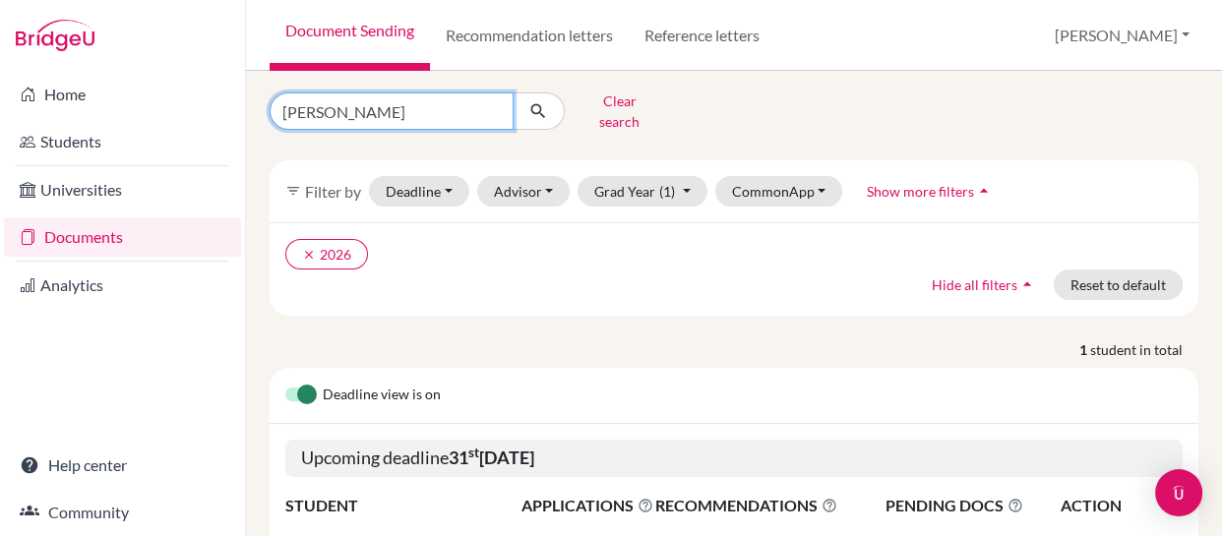
type input "[PERSON_NAME]"
click at [536, 101] on icon "submit" at bounding box center [538, 111] width 20 height 20
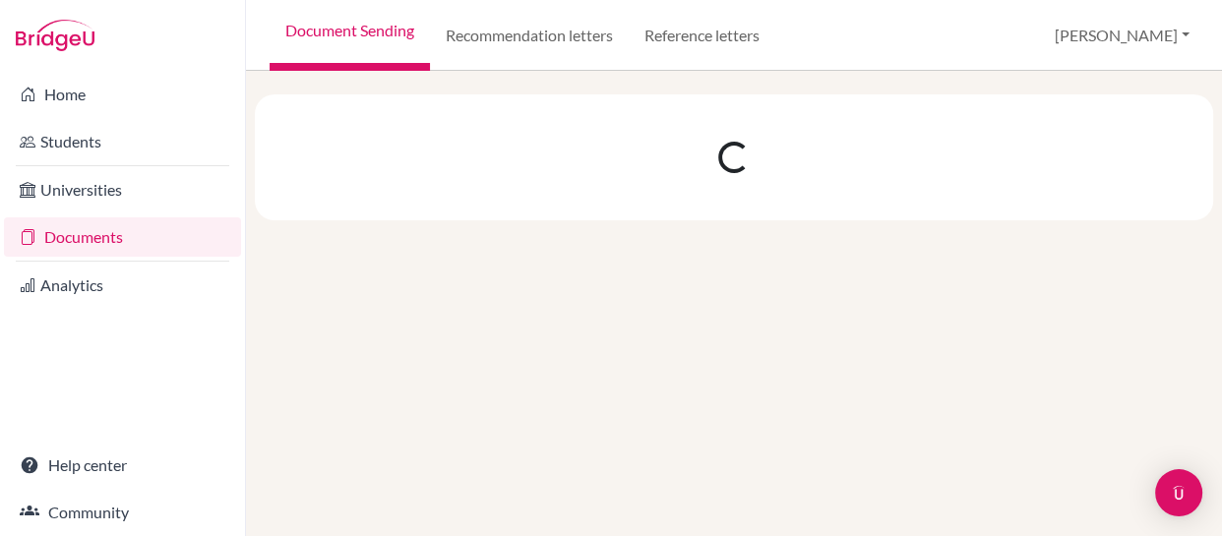
scroll to position [0, 0]
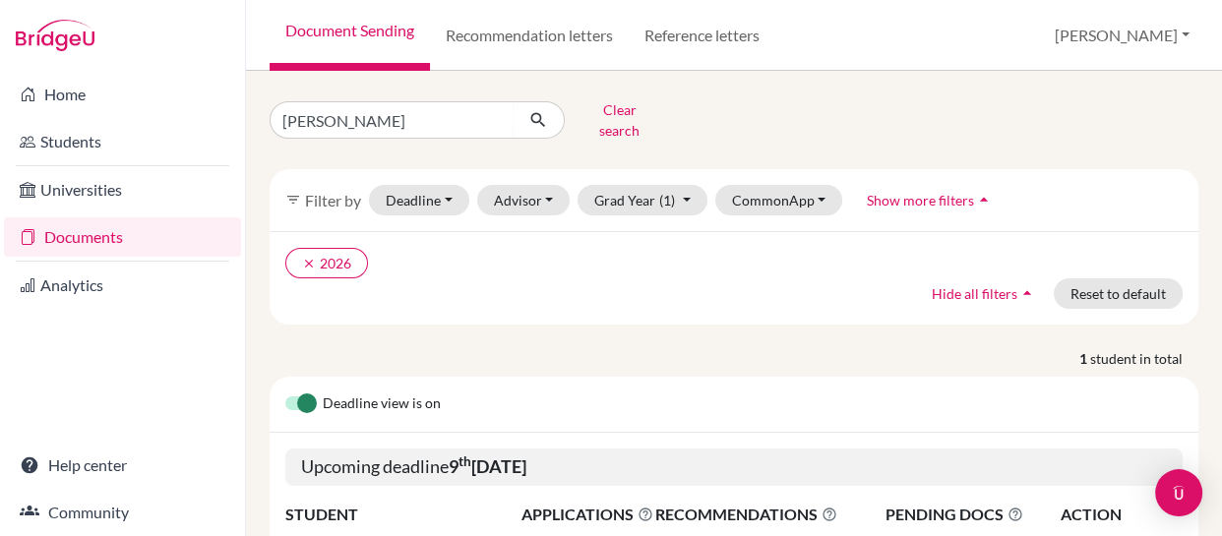
scroll to position [184, 0]
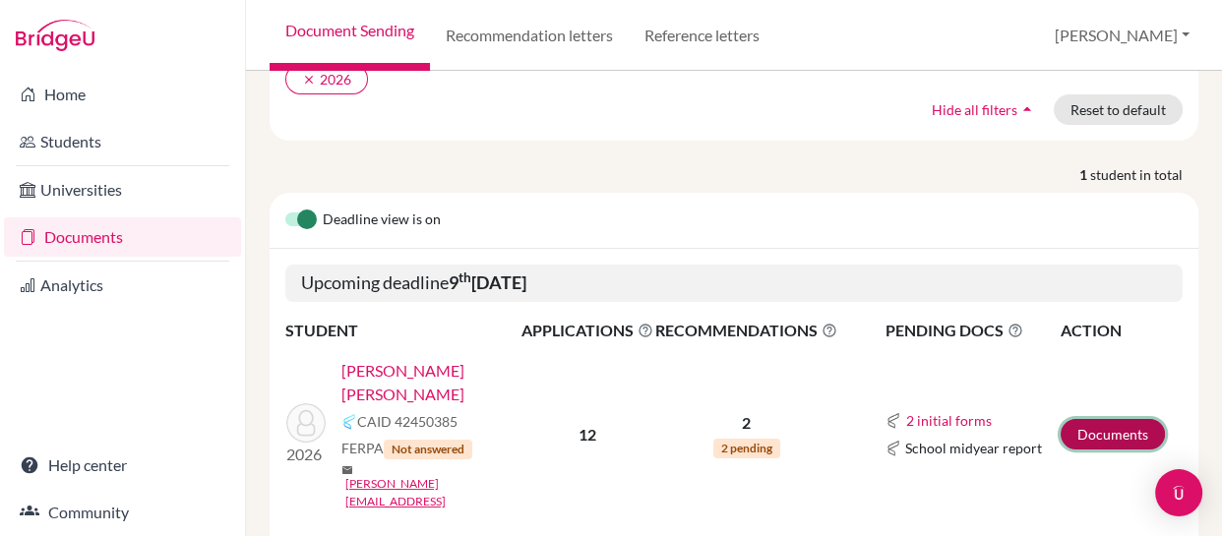
click at [1100, 419] on link "Documents" at bounding box center [1113, 434] width 104 height 31
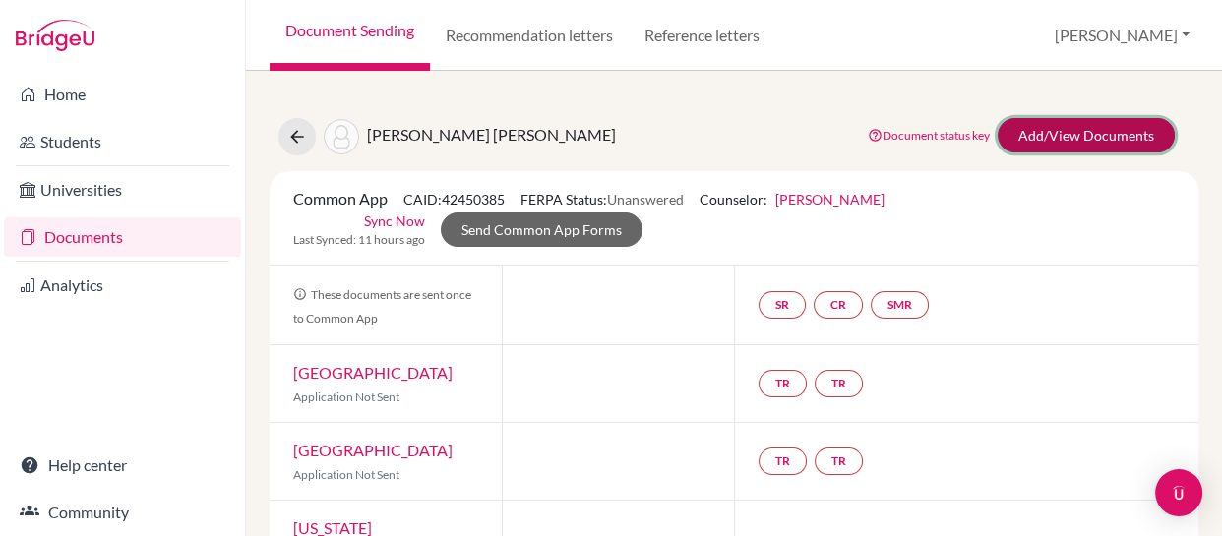
click at [1054, 128] on link "Add/View Documents" at bounding box center [1086, 135] width 177 height 34
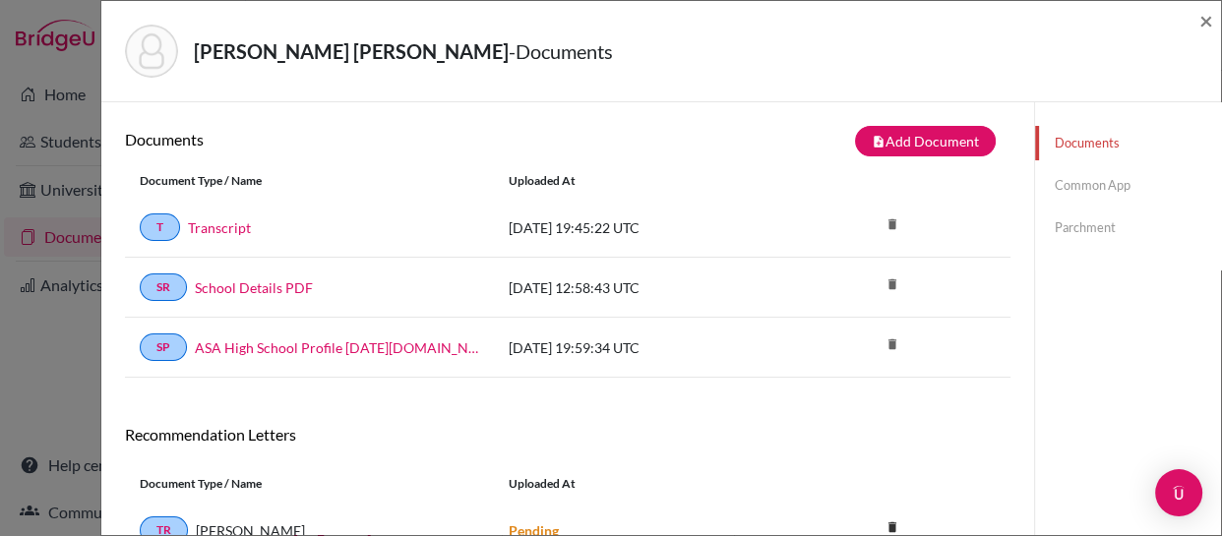
click at [1065, 180] on link "Common App" at bounding box center [1128, 185] width 186 height 34
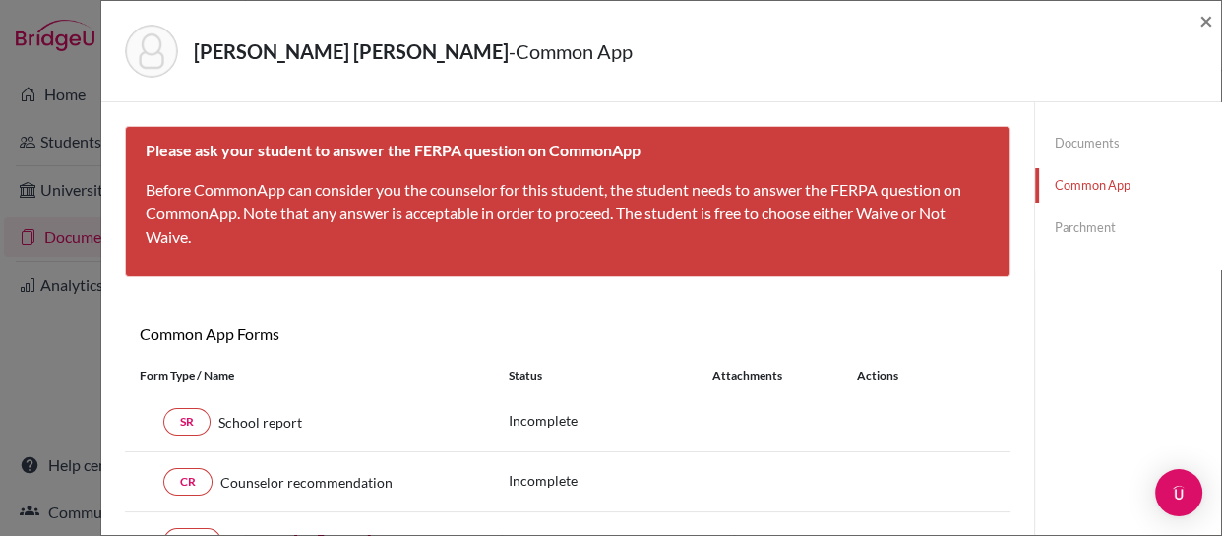
click at [1078, 146] on link "Documents" at bounding box center [1128, 143] width 186 height 34
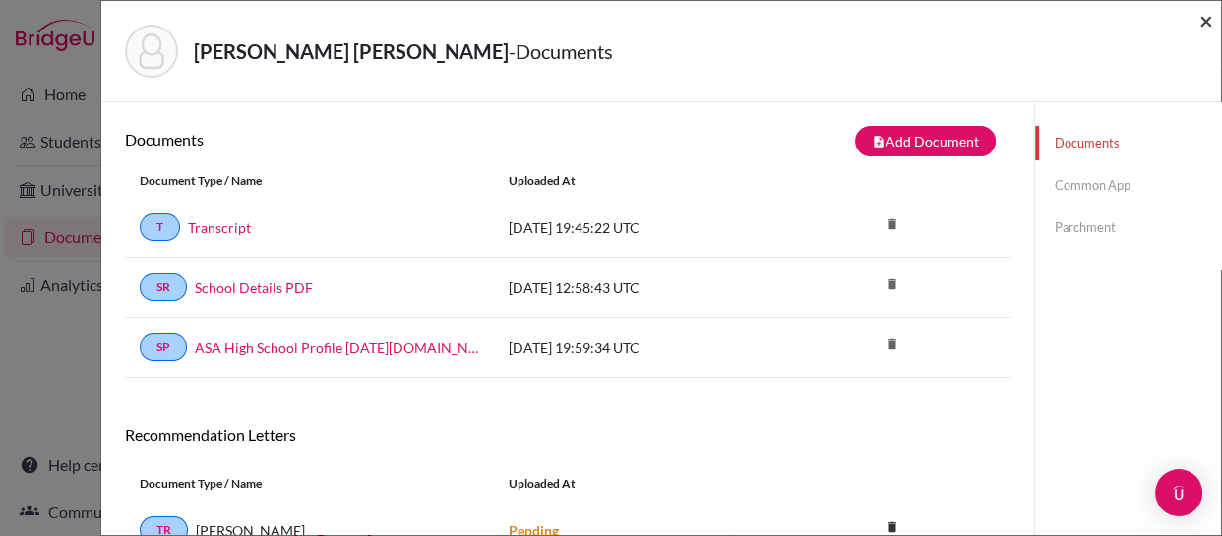
click at [1203, 15] on span "×" at bounding box center [1207, 20] width 14 height 29
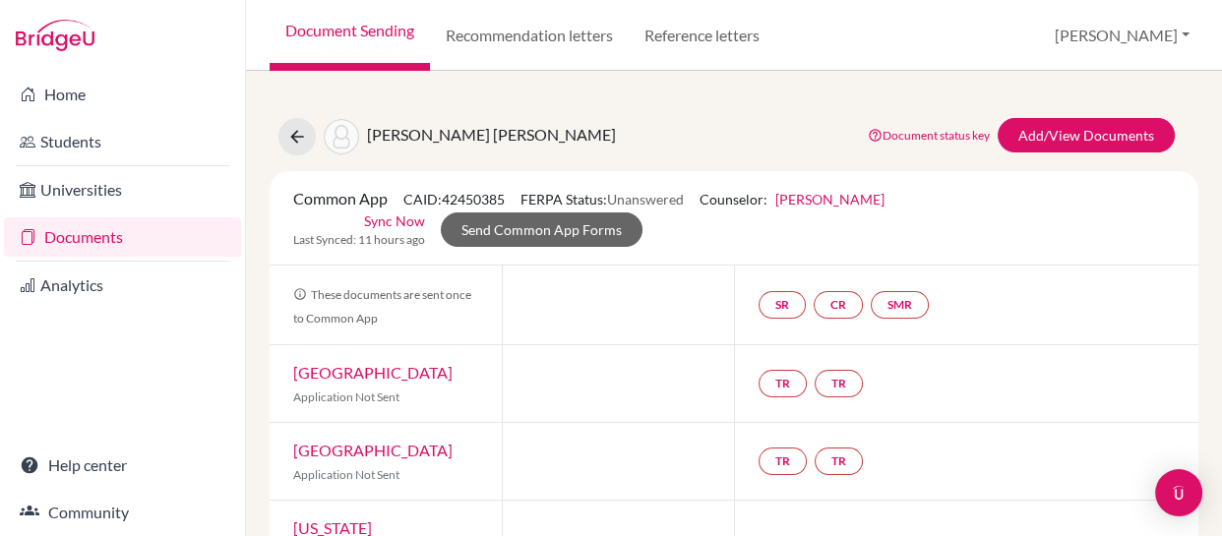
click at [73, 231] on link "Documents" at bounding box center [122, 236] width 237 height 39
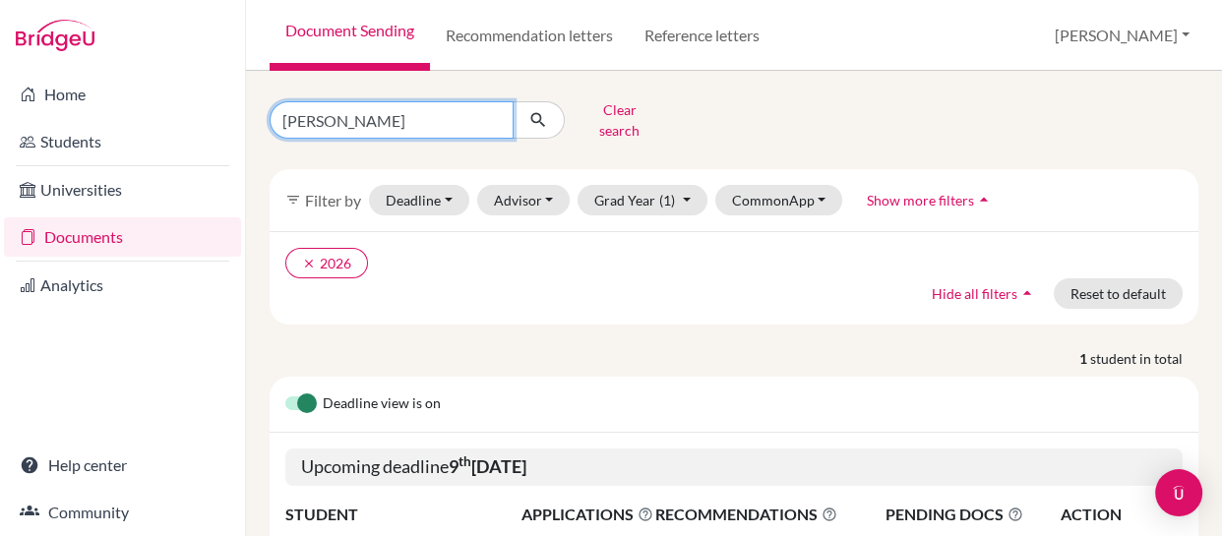
click at [442, 108] on input "[PERSON_NAME]" at bounding box center [392, 119] width 244 height 37
type input "j"
type input "[PERSON_NAME]"
click button "submit" at bounding box center [539, 119] width 52 height 37
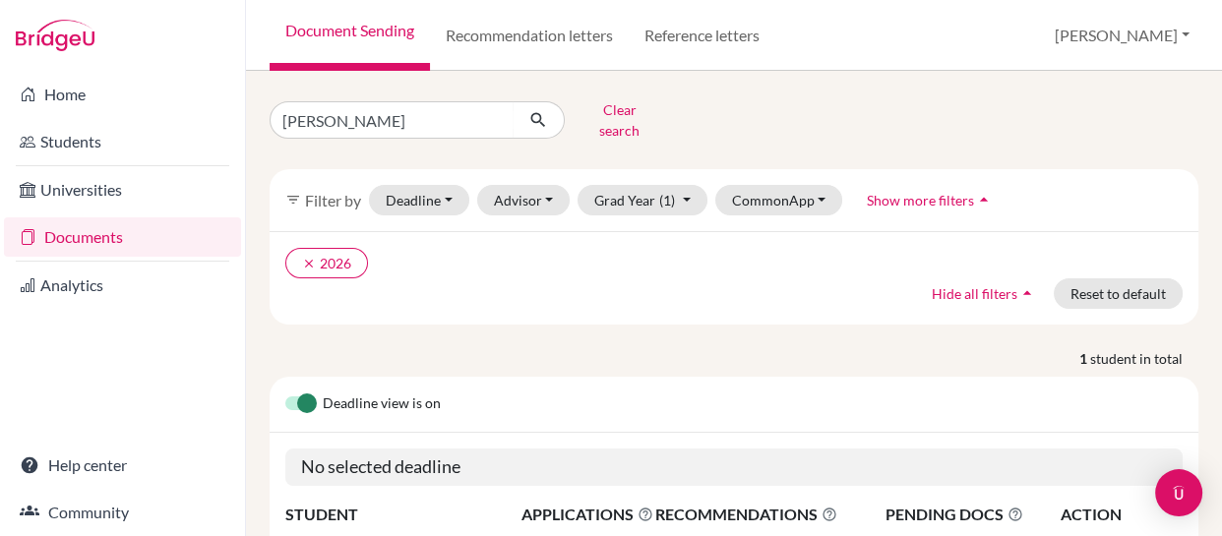
scroll to position [184, 0]
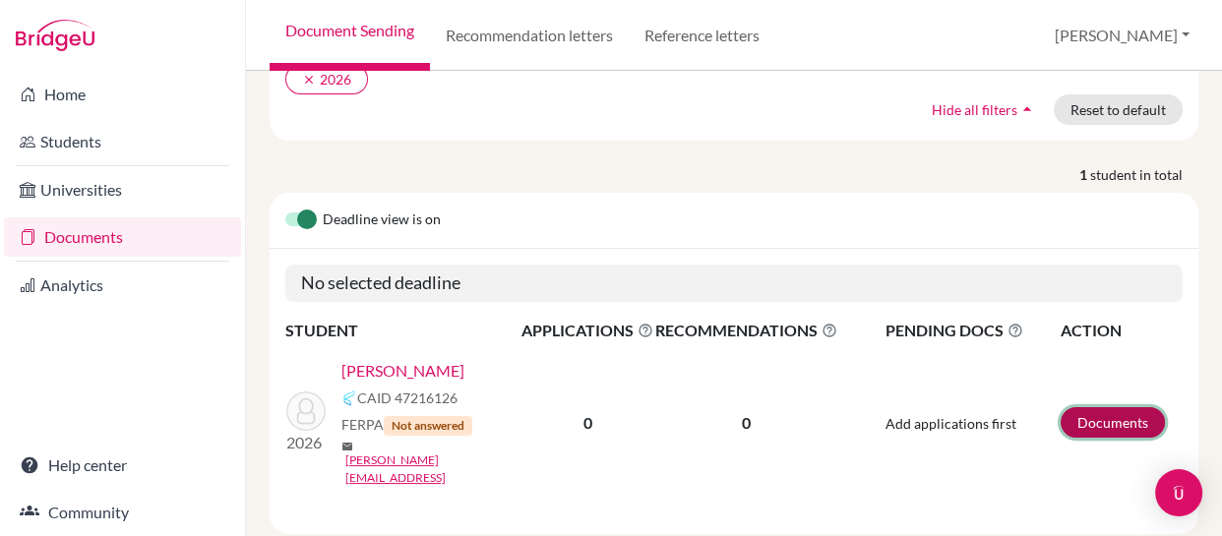
click at [1085, 407] on link "Documents" at bounding box center [1113, 422] width 104 height 31
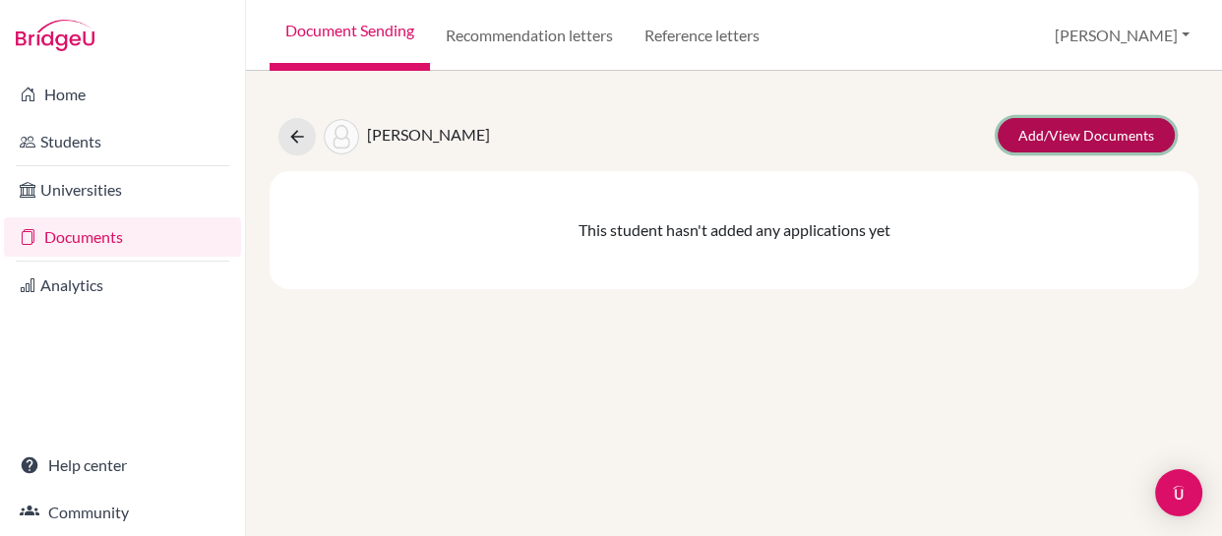
click at [1059, 129] on link "Add/View Documents" at bounding box center [1086, 135] width 177 height 34
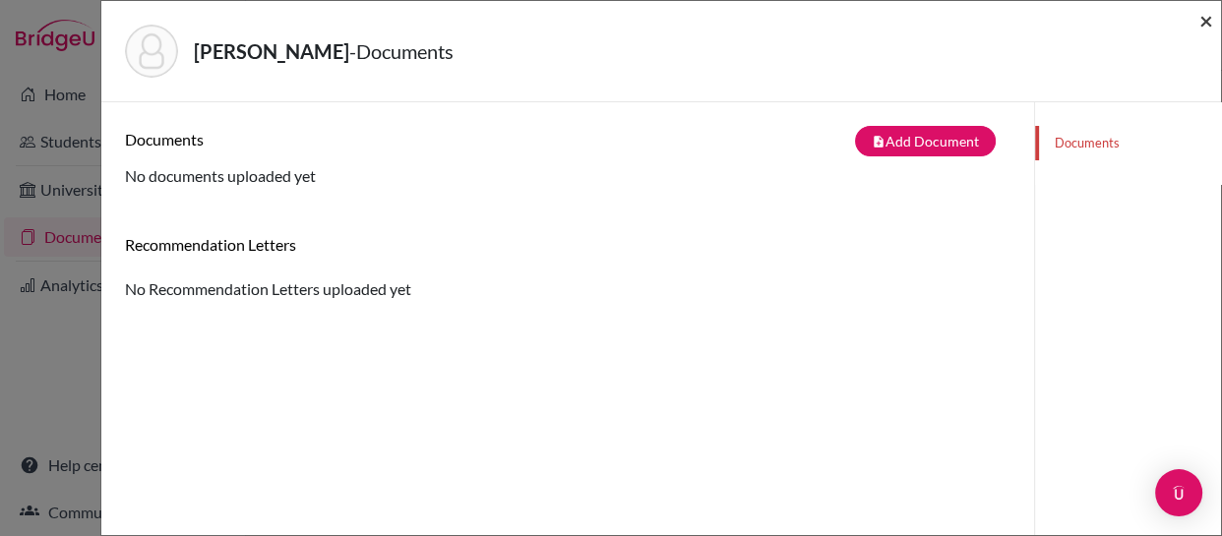
click at [1207, 14] on span "×" at bounding box center [1207, 20] width 14 height 29
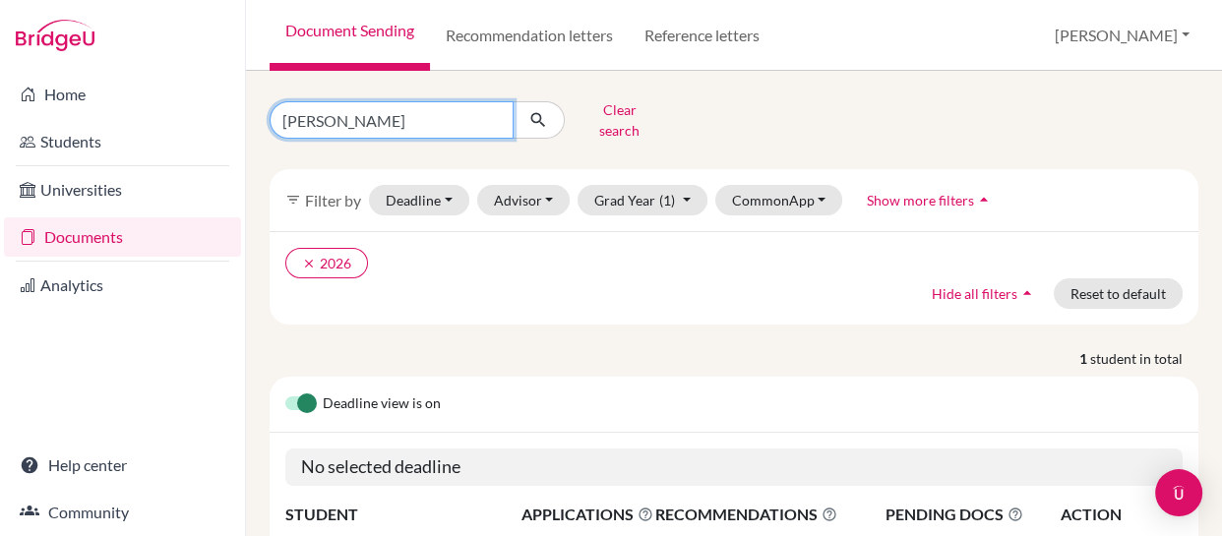
click at [407, 109] on input "amy" at bounding box center [392, 119] width 244 height 37
type input "a"
type input "svartz"
click button "submit" at bounding box center [539, 119] width 52 height 37
click at [405, 107] on input "svartz" at bounding box center [392, 119] width 244 height 37
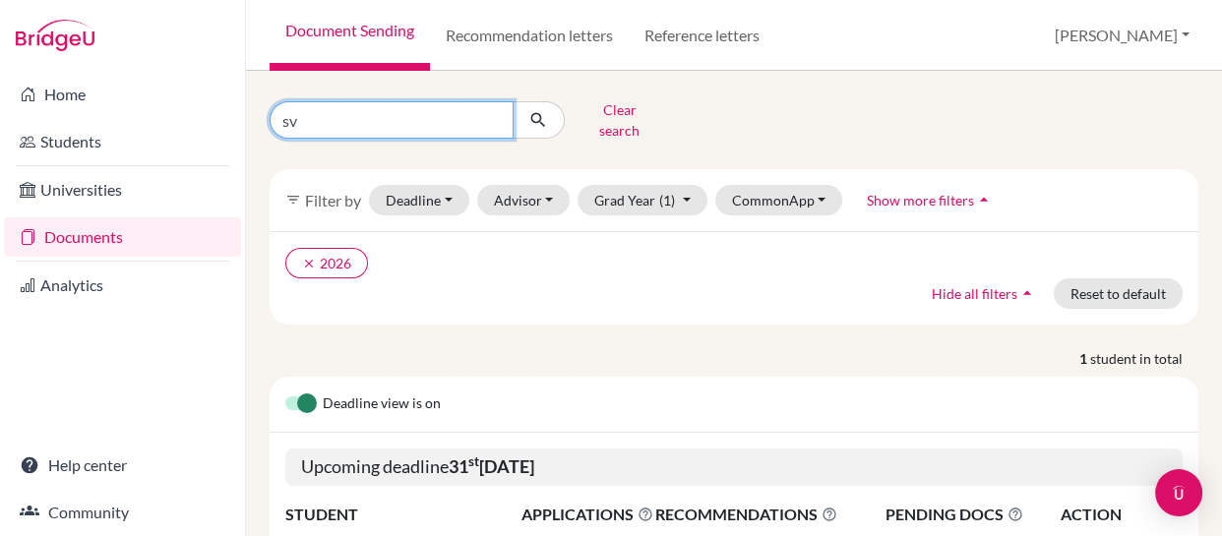
type input "s"
type input "branski"
click button "submit" at bounding box center [539, 119] width 52 height 37
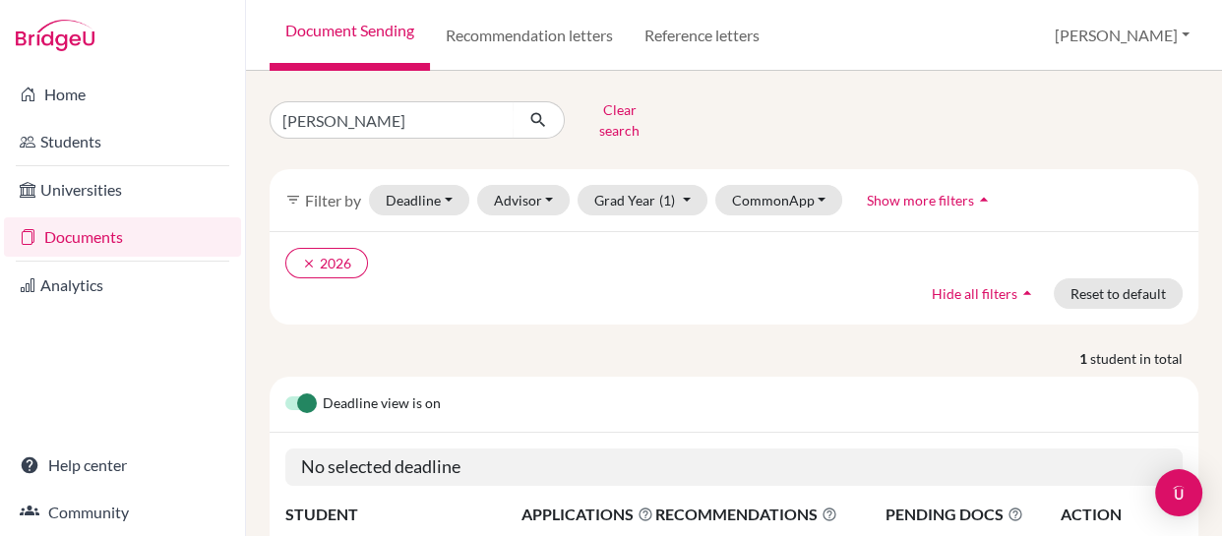
scroll to position [149, 0]
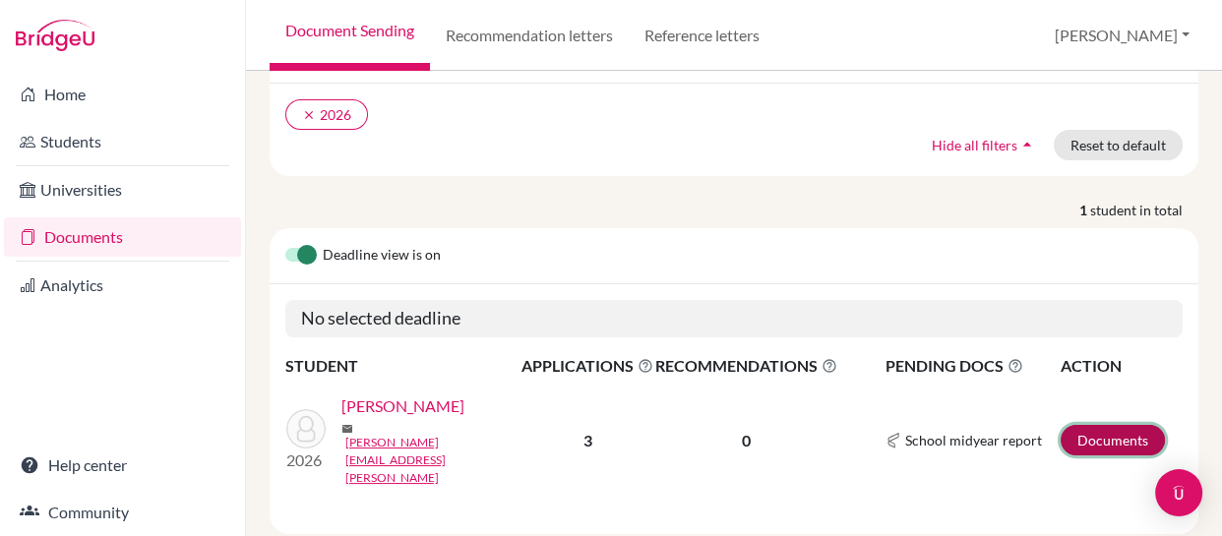
click at [1099, 425] on link "Documents" at bounding box center [1113, 440] width 104 height 31
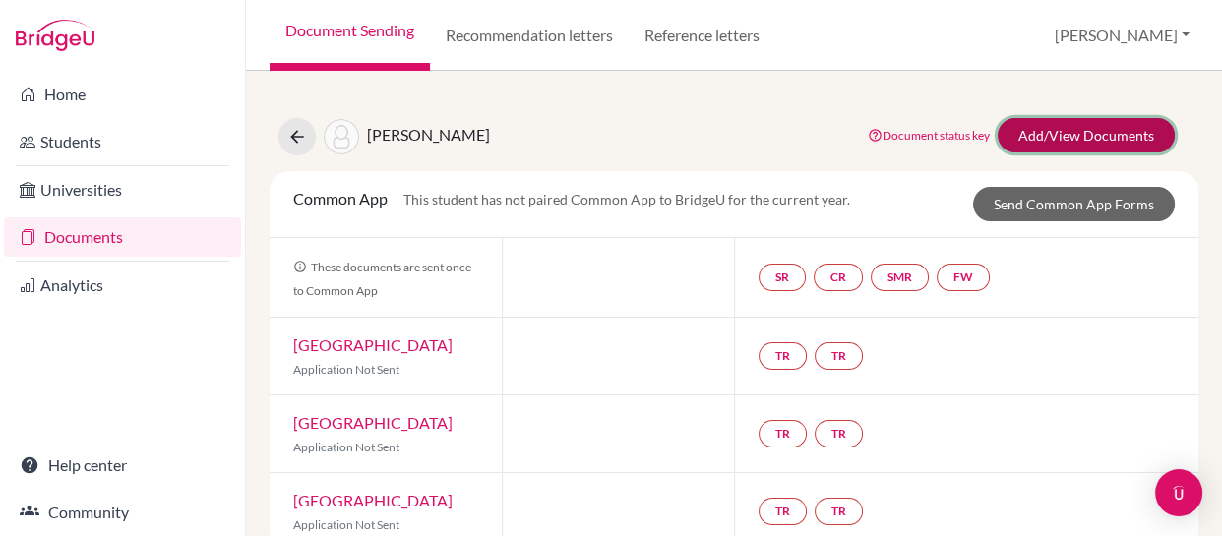
click at [1072, 131] on link "Add/View Documents" at bounding box center [1086, 135] width 177 height 34
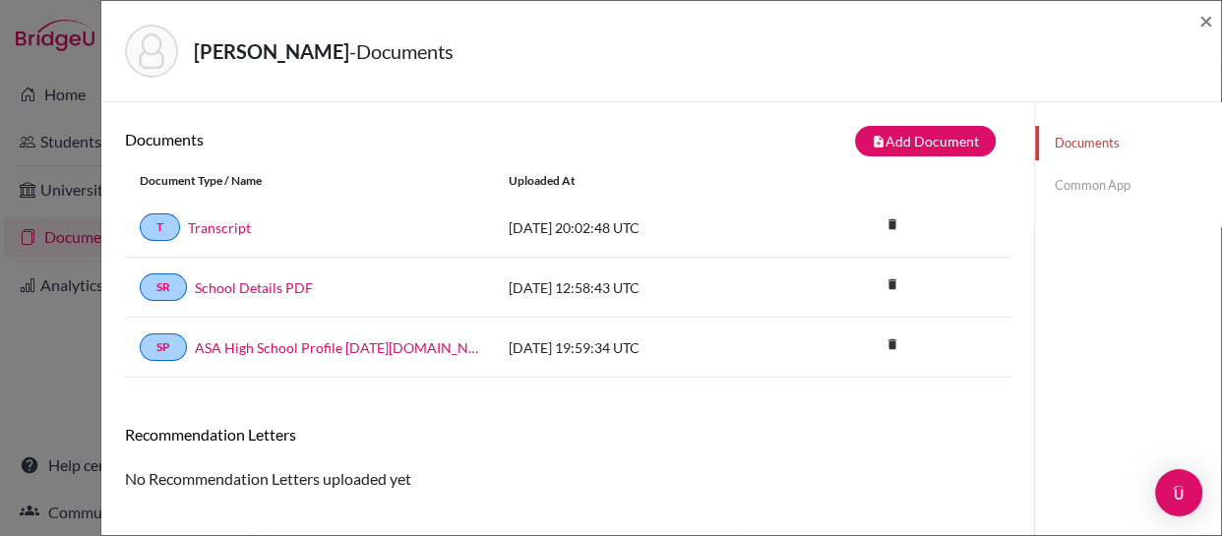
click at [1070, 185] on link "Common App" at bounding box center [1128, 185] width 186 height 34
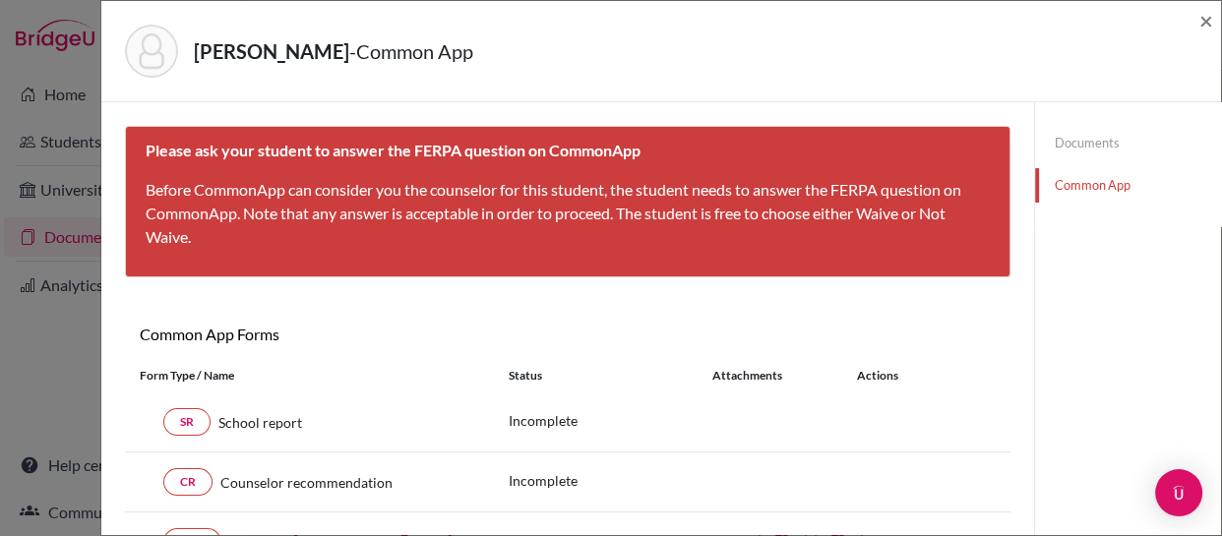
click at [1063, 146] on link "Documents" at bounding box center [1128, 143] width 186 height 34
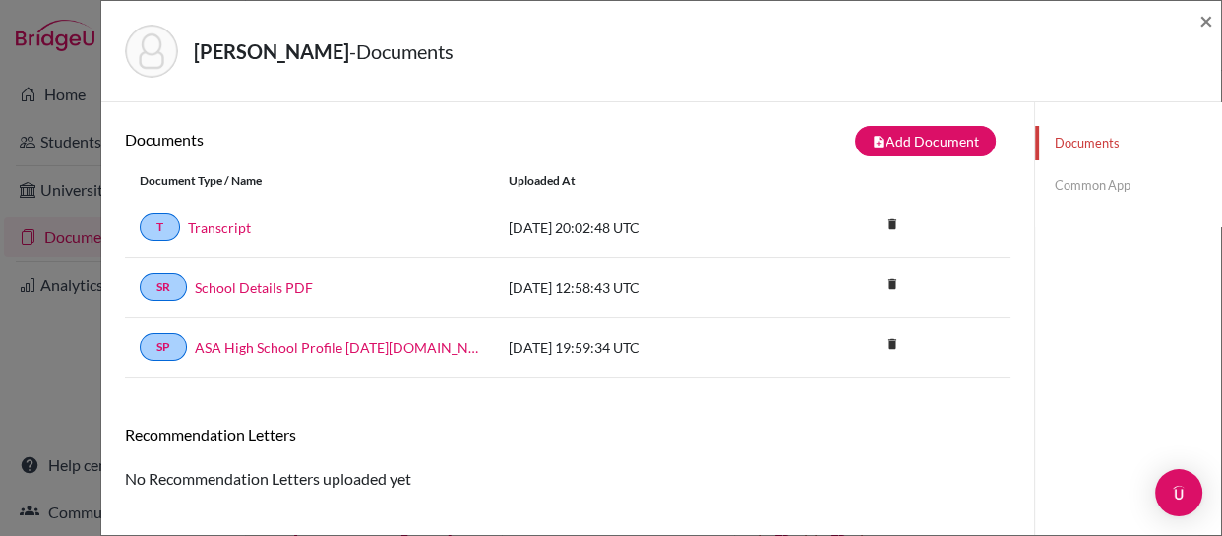
click at [1065, 184] on link "Common App" at bounding box center [1128, 185] width 186 height 34
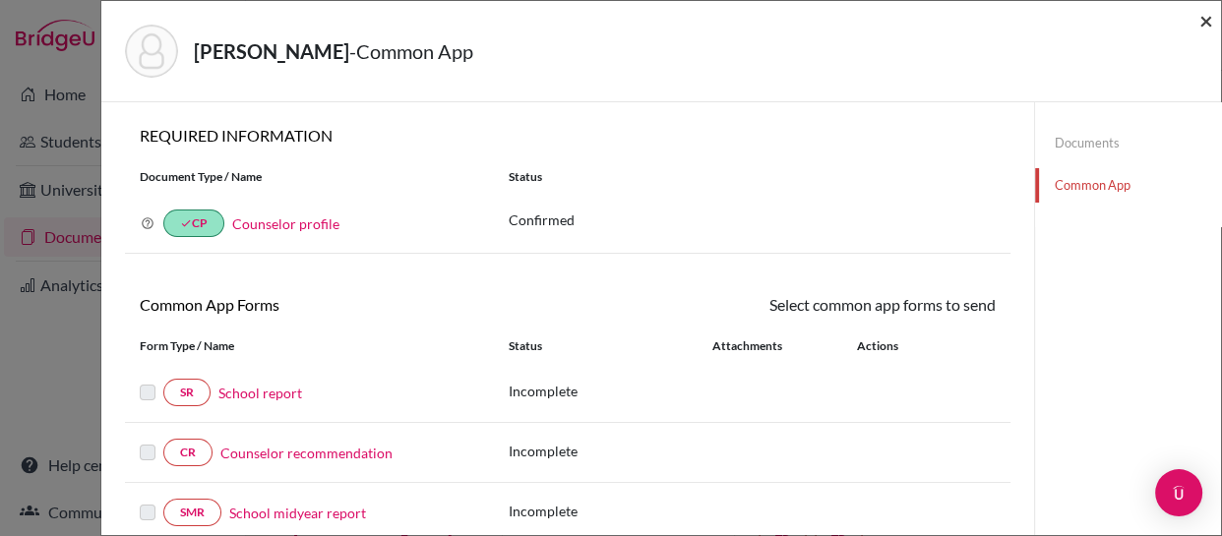
click at [1204, 23] on span "×" at bounding box center [1207, 20] width 14 height 29
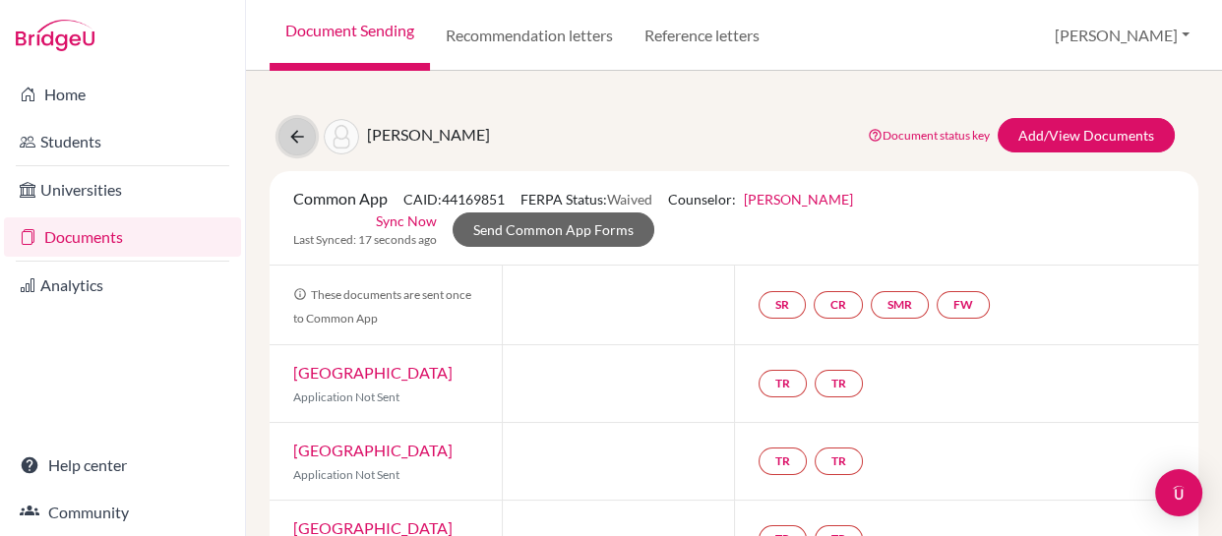
click at [296, 133] on icon at bounding box center [297, 137] width 20 height 20
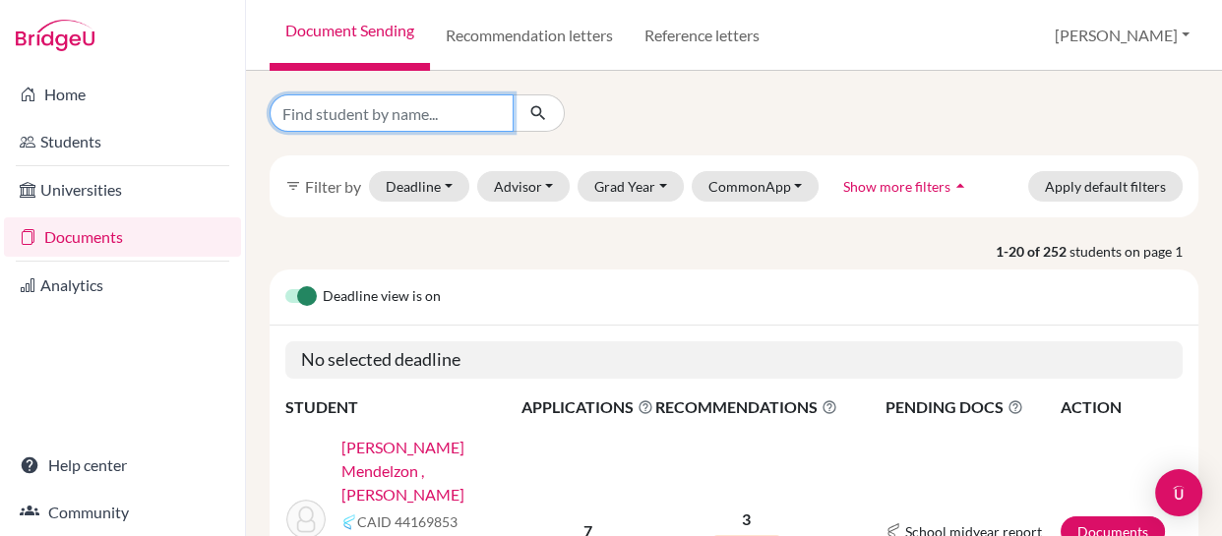
click at [462, 124] on input "Find student by name..." at bounding box center [392, 112] width 244 height 37
type input "gube"
click button "submit" at bounding box center [539, 112] width 52 height 37
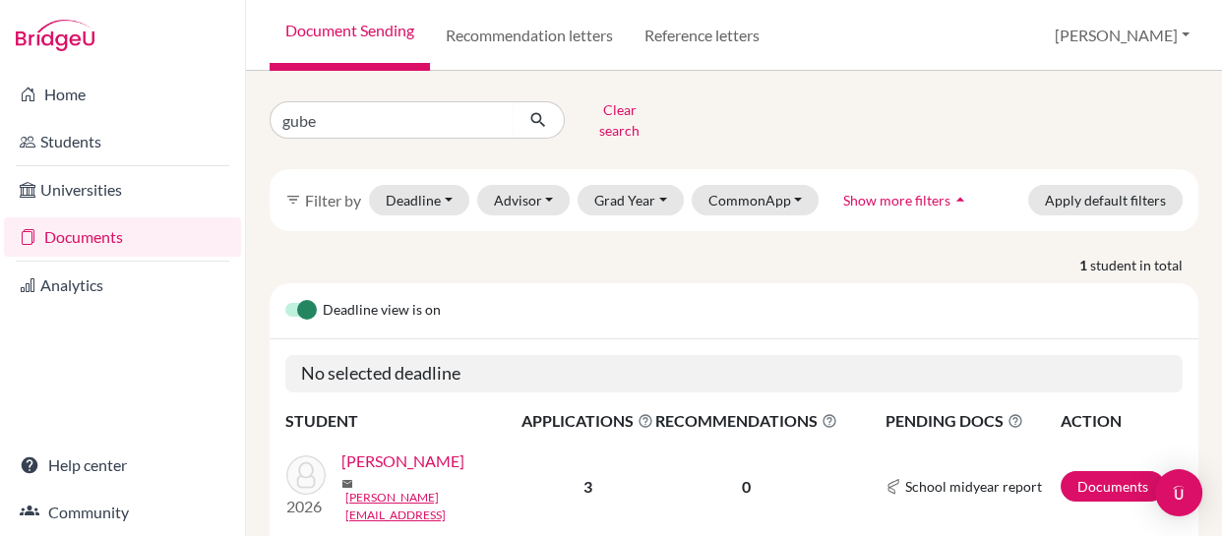
scroll to position [56, 0]
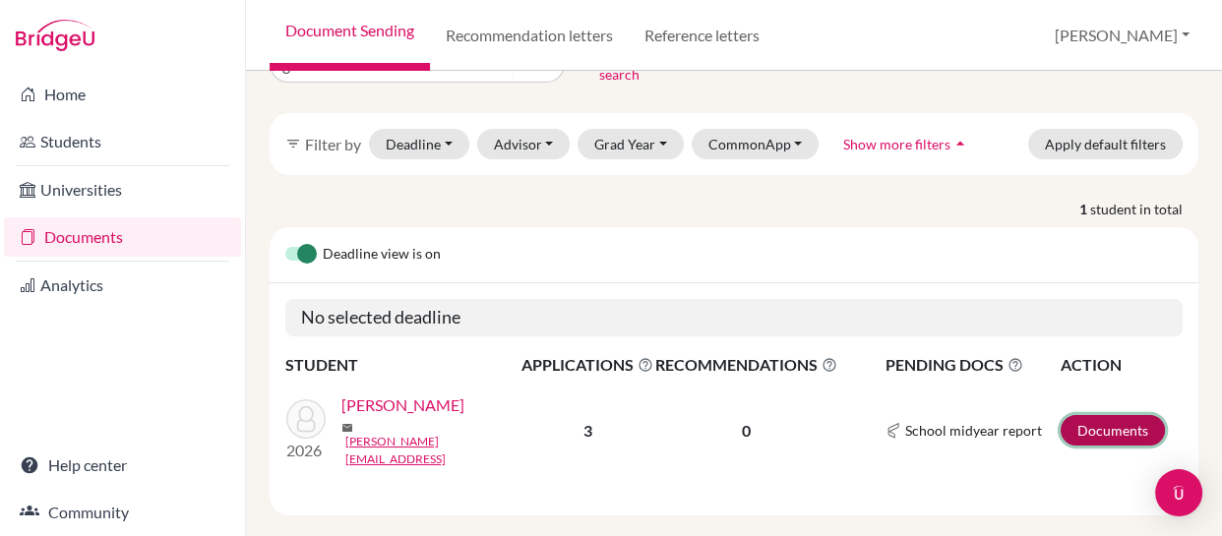
click at [1083, 415] on link "Documents" at bounding box center [1113, 430] width 104 height 31
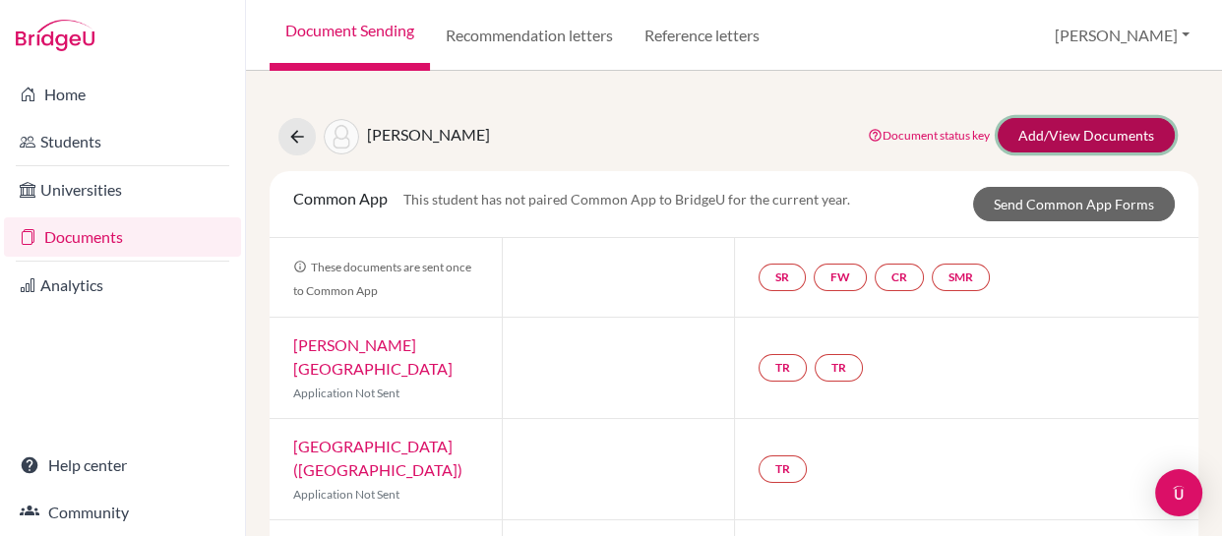
click at [1052, 144] on link "Add/View Documents" at bounding box center [1086, 135] width 177 height 34
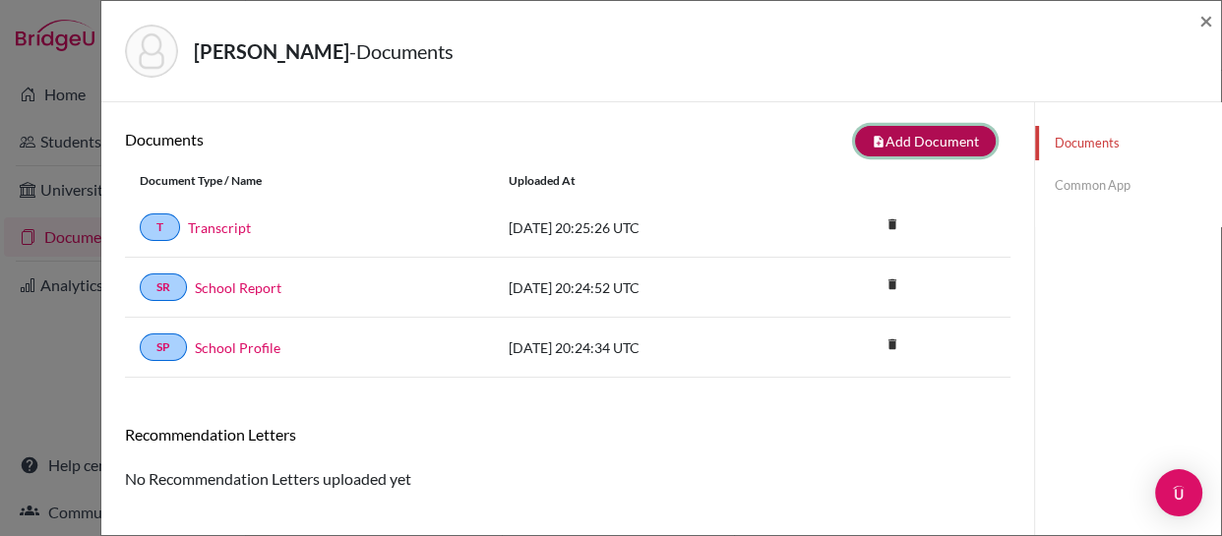
click at [918, 133] on button "note_add Add Document" at bounding box center [925, 141] width 141 height 31
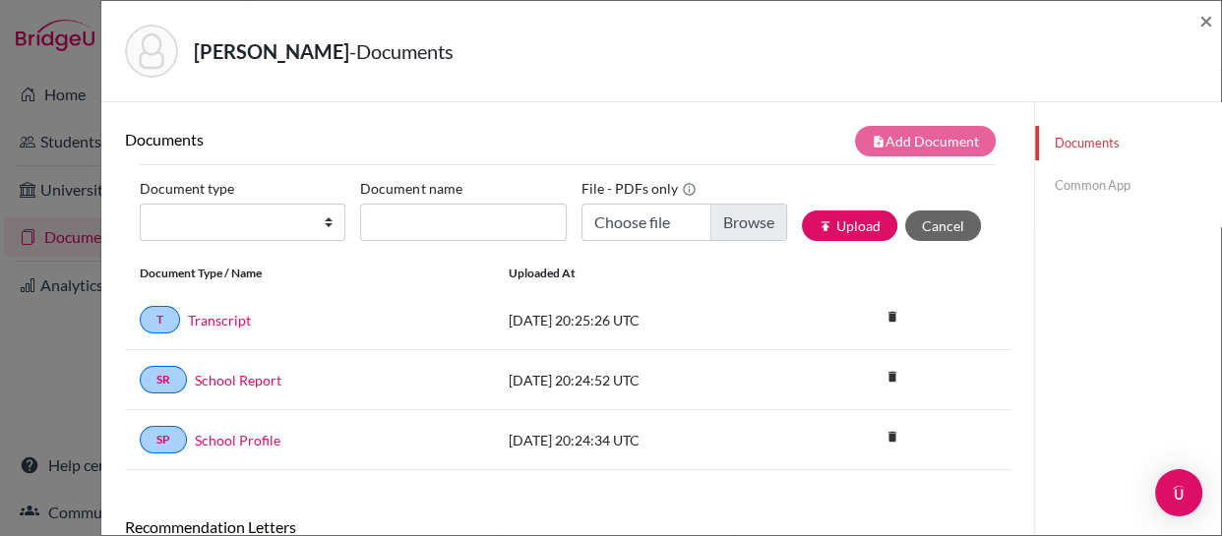
click at [1072, 186] on link "Common App" at bounding box center [1128, 185] width 186 height 34
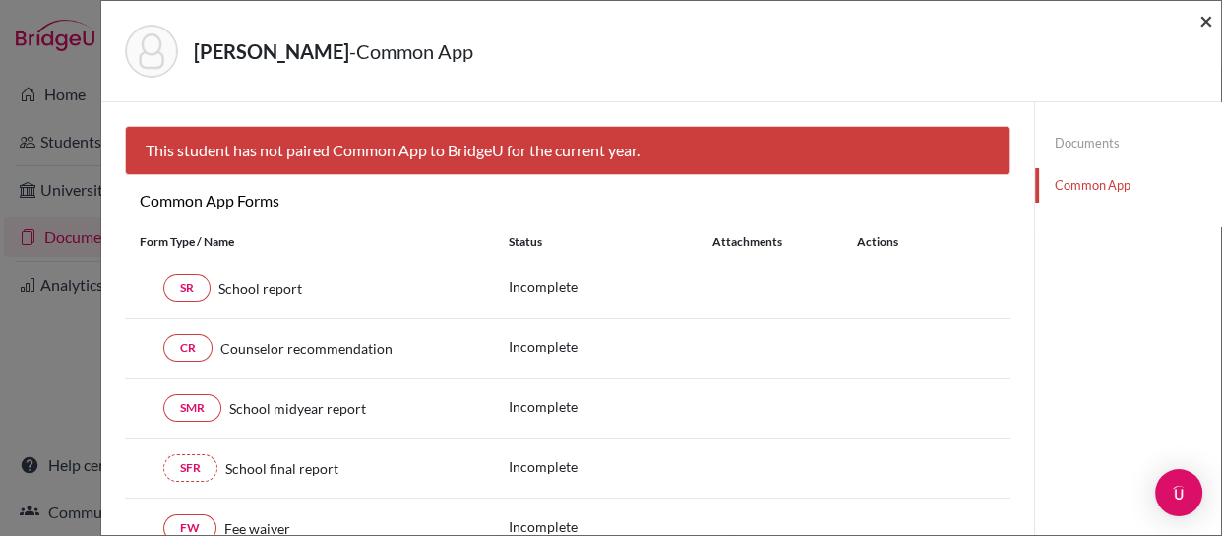
click at [1204, 20] on span "×" at bounding box center [1207, 20] width 14 height 29
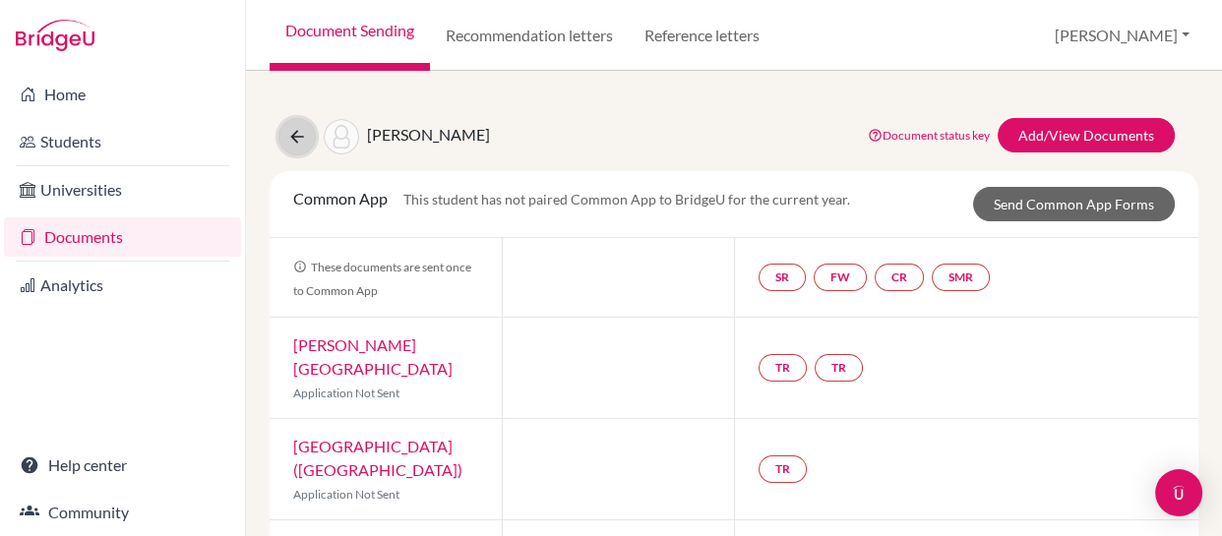
click at [295, 130] on icon at bounding box center [297, 137] width 20 height 20
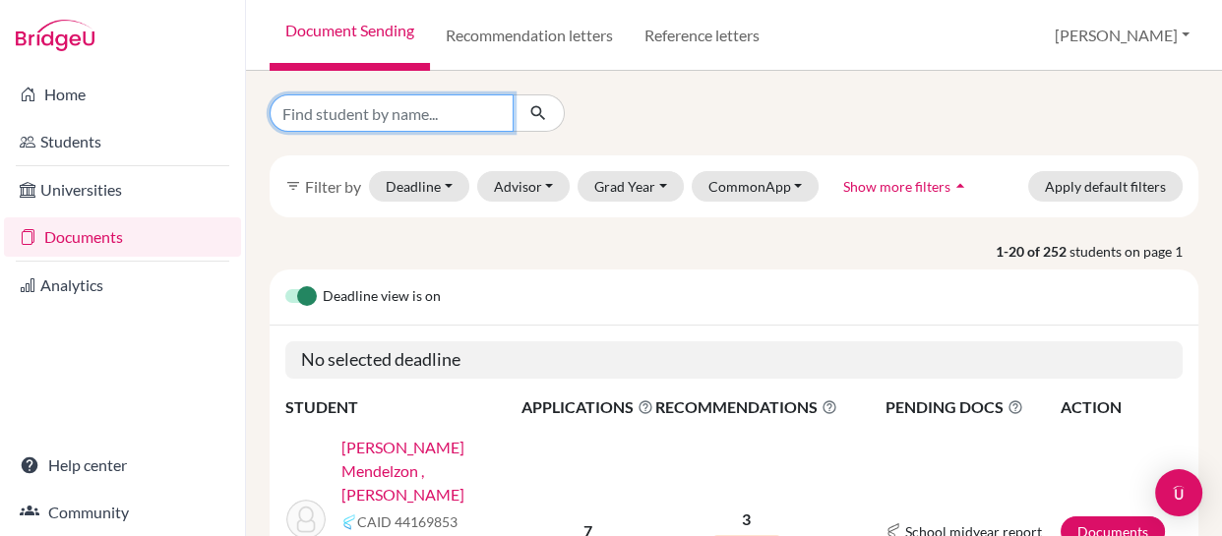
click at [461, 98] on input "Find student by name..." at bounding box center [392, 112] width 244 height 37
type input "daud"
click button "submit" at bounding box center [539, 112] width 52 height 37
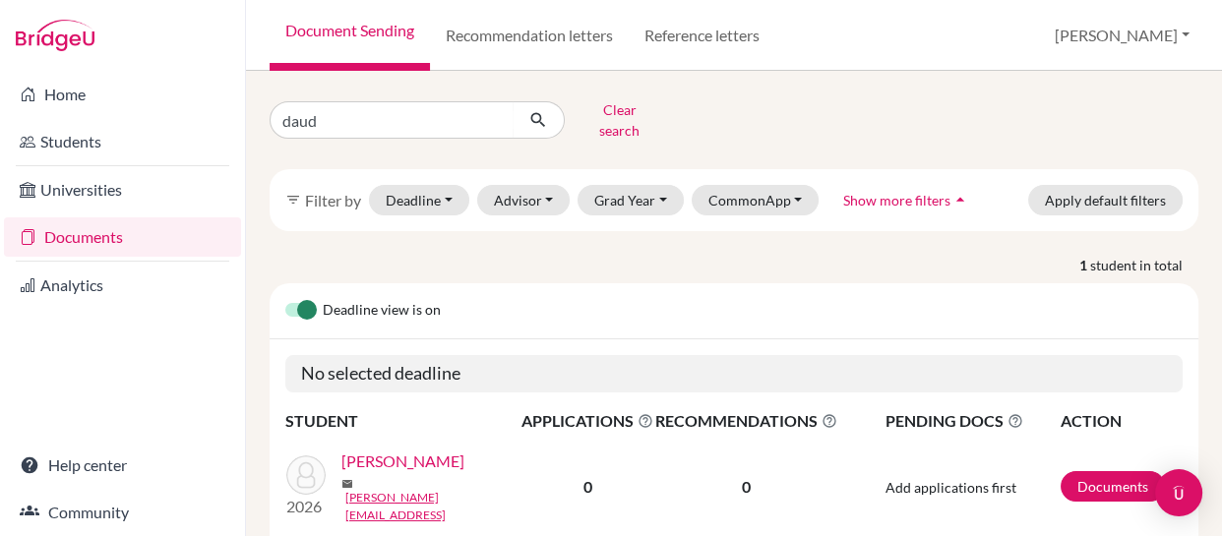
scroll to position [56, 0]
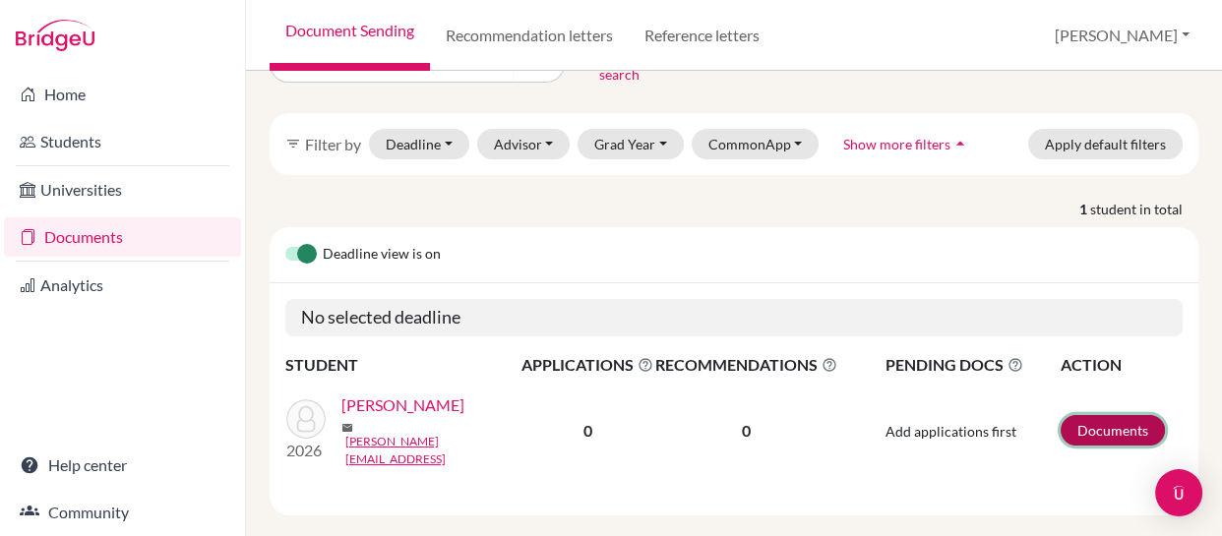
click at [1086, 415] on link "Documents" at bounding box center [1113, 430] width 104 height 31
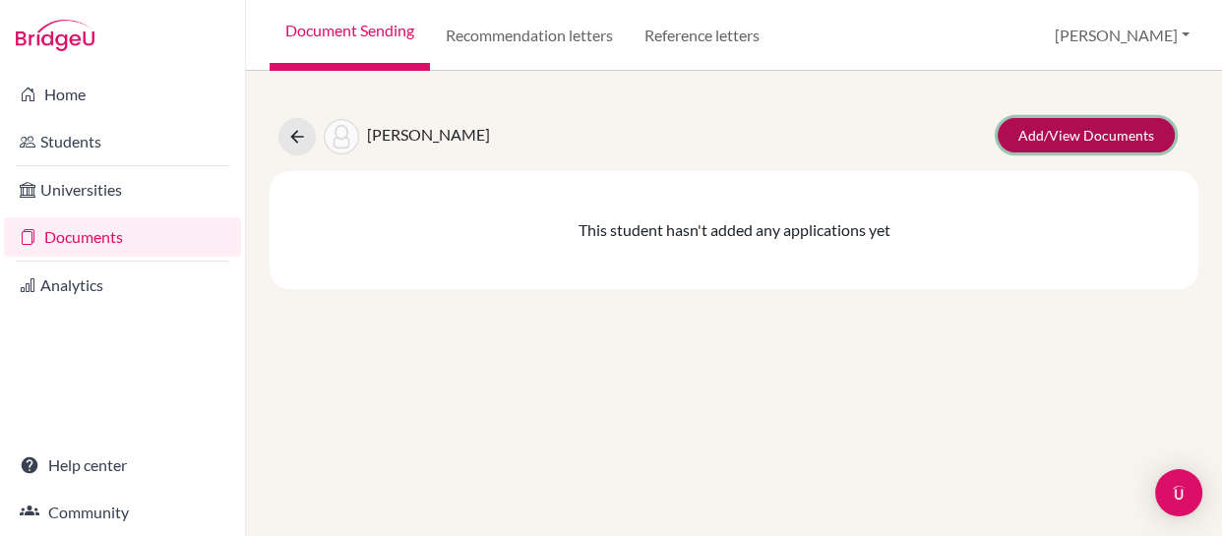
click at [1049, 129] on link "Add/View Documents" at bounding box center [1086, 135] width 177 height 34
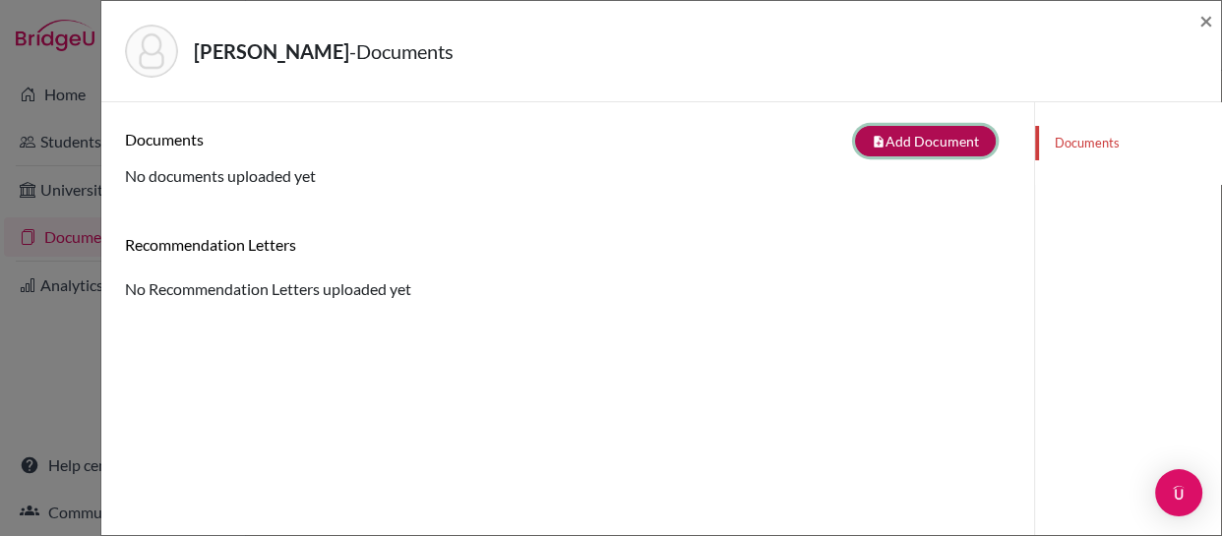
click at [916, 141] on button "note_add Add Document" at bounding box center [925, 141] width 141 height 31
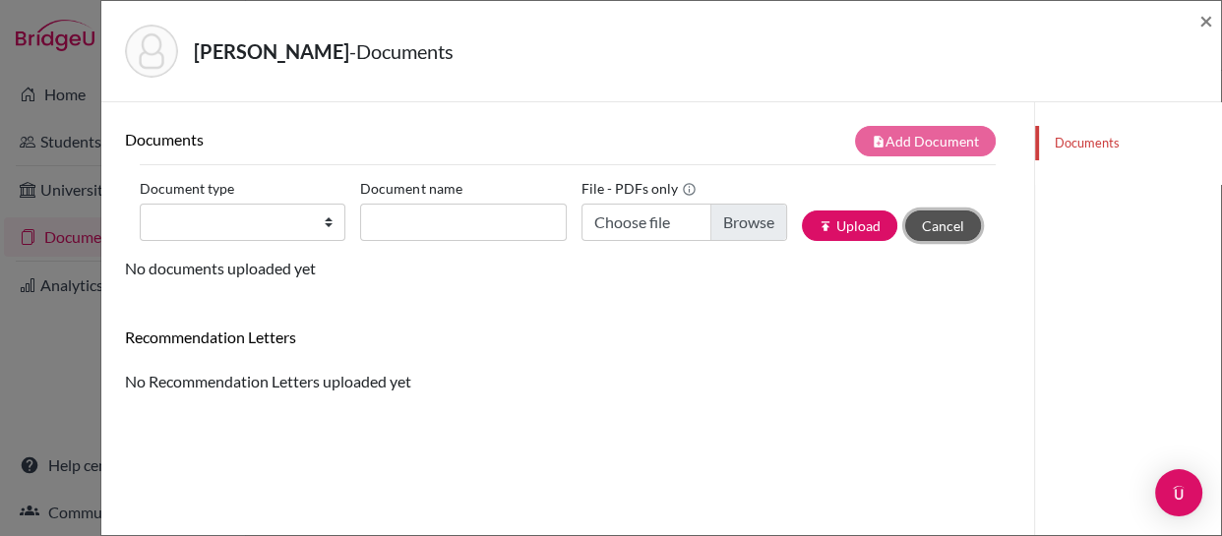
click at [927, 220] on button "Cancel" at bounding box center [943, 226] width 76 height 31
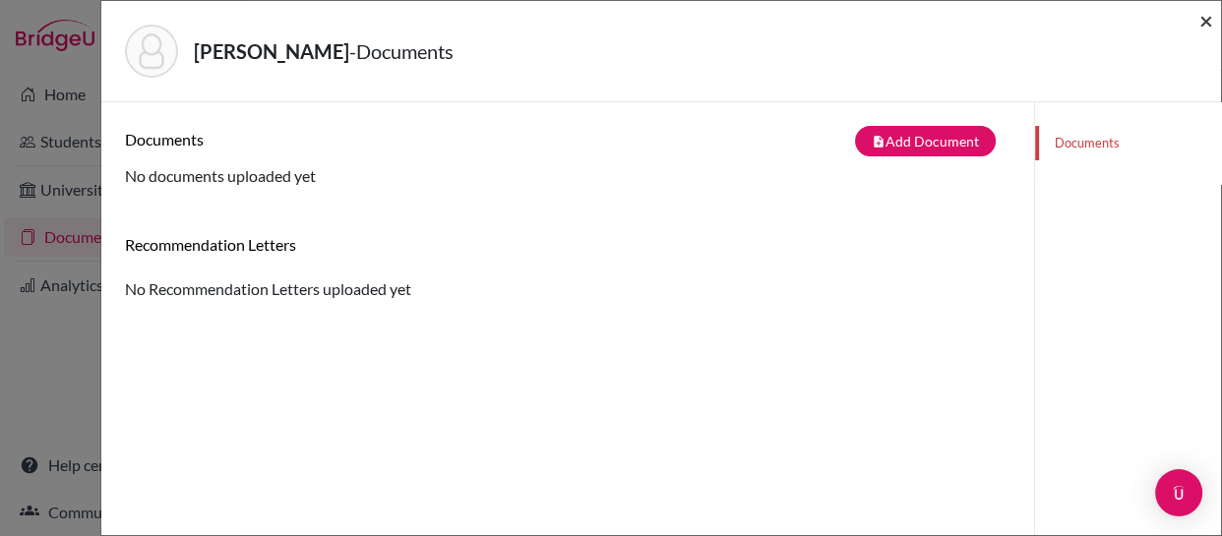
click at [1206, 19] on span "×" at bounding box center [1207, 20] width 14 height 29
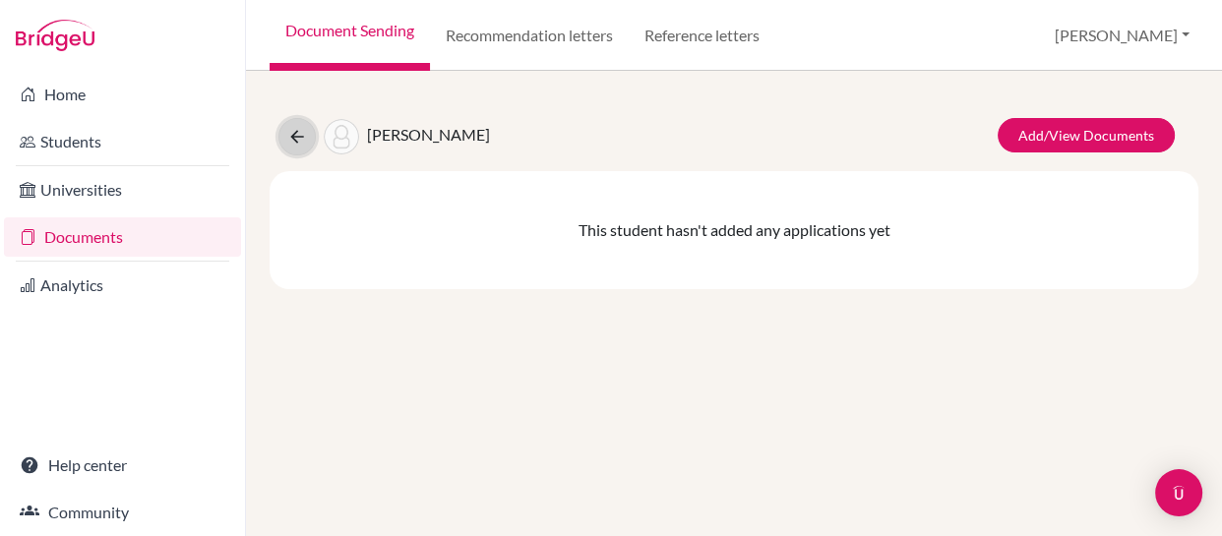
click at [298, 129] on icon at bounding box center [297, 137] width 20 height 20
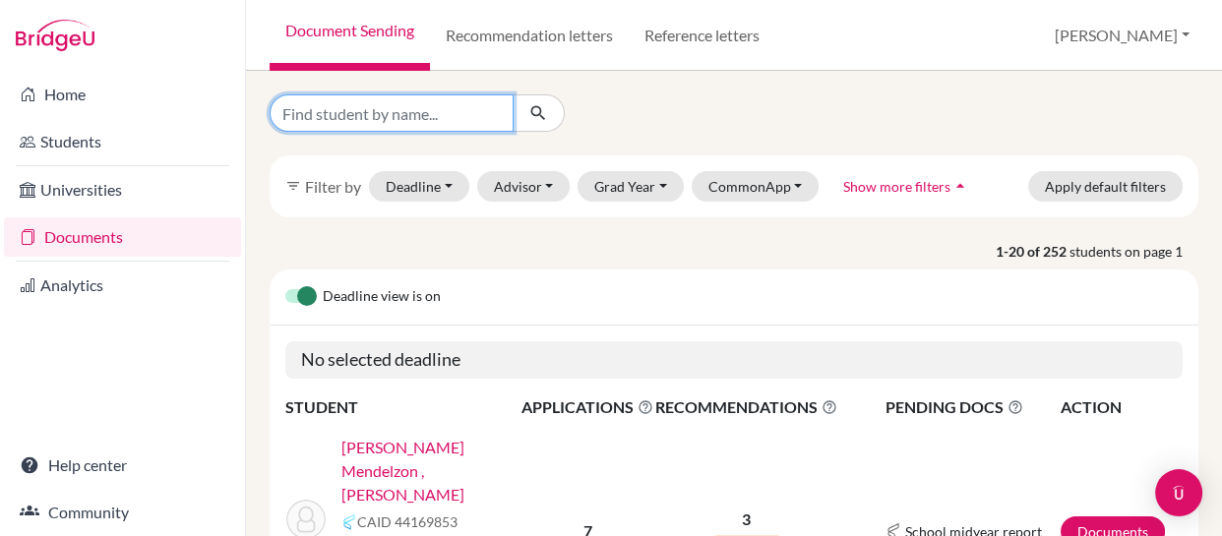
click at [464, 107] on input "Find student by name..." at bounding box center [392, 112] width 244 height 37
type input "[PERSON_NAME]"
click button "submit" at bounding box center [539, 112] width 52 height 37
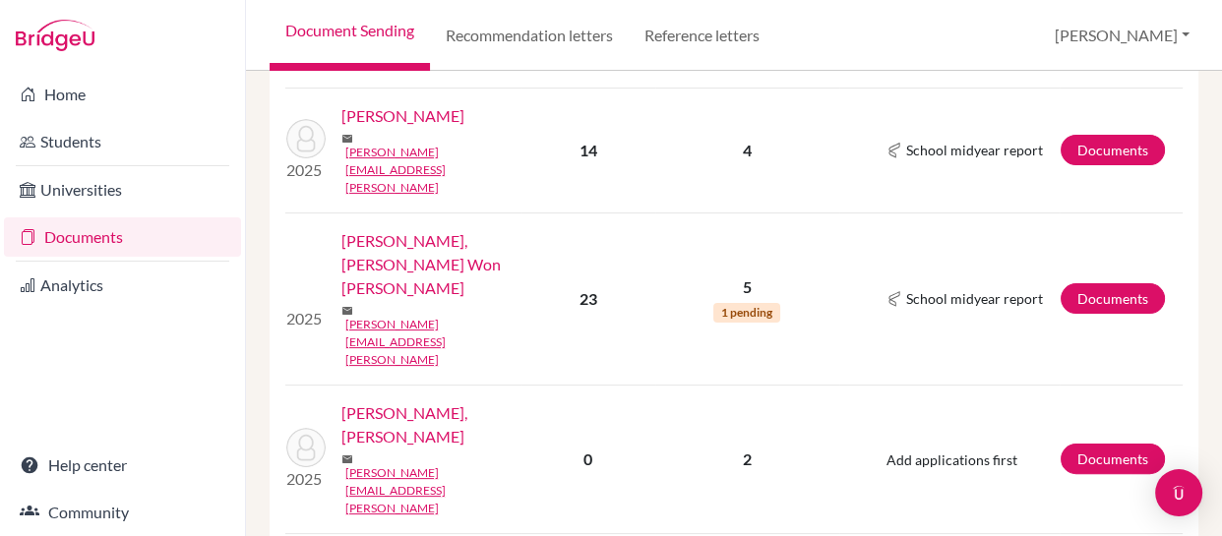
scroll to position [453, 0]
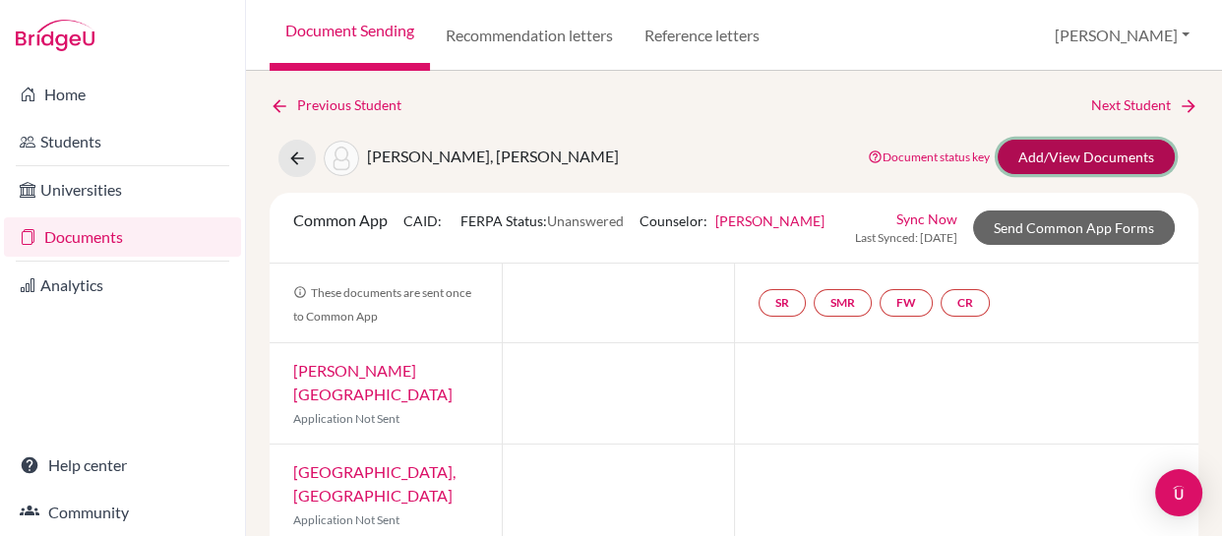
click at [1044, 153] on link "Add/View Documents" at bounding box center [1086, 157] width 177 height 34
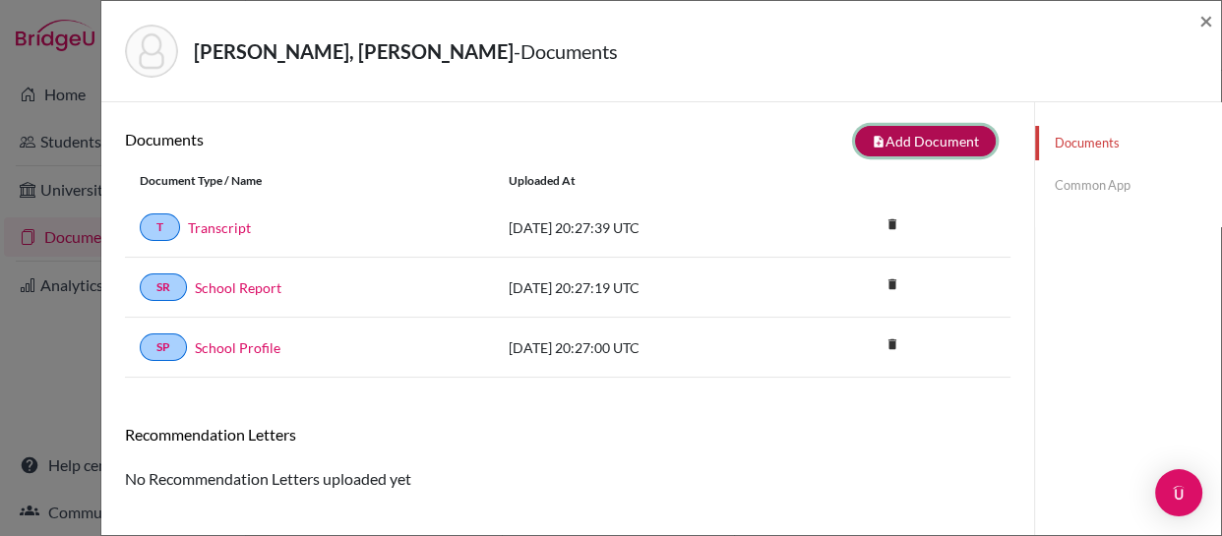
click at [926, 134] on button "note_add Add Document" at bounding box center [925, 141] width 141 height 31
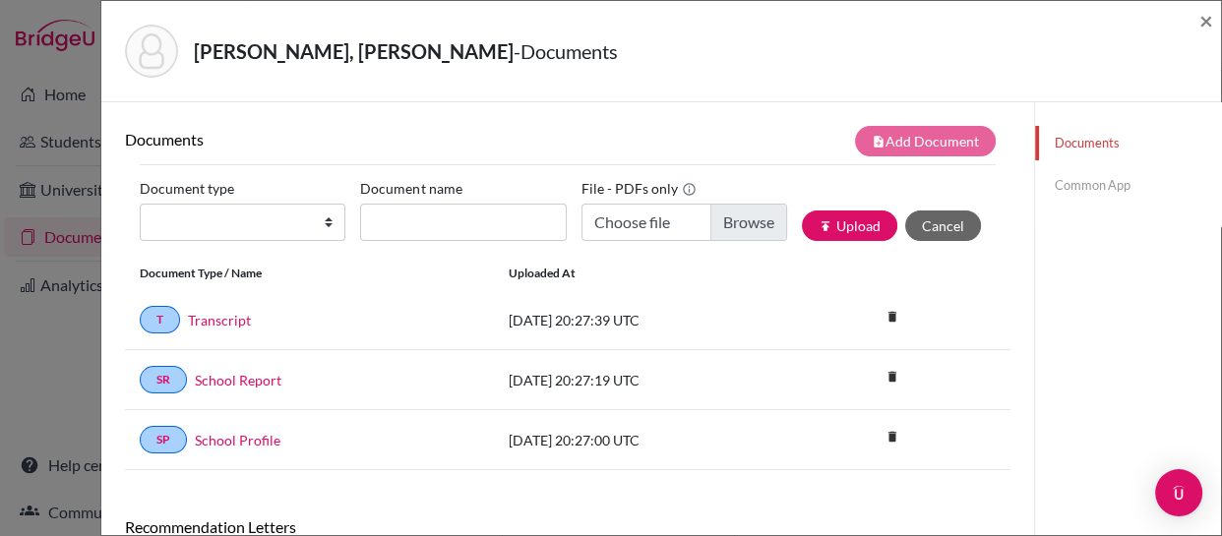
click at [1085, 183] on link "Common App" at bounding box center [1128, 185] width 186 height 34
